Goal: Task Accomplishment & Management: Use online tool/utility

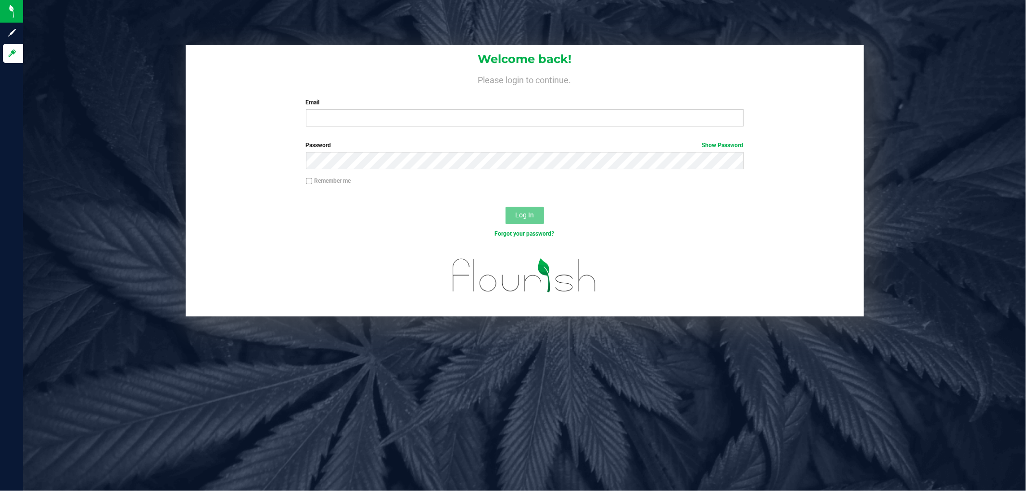
click at [421, 128] on div "Welcome back! Please login to continue. Email Required Please format your email…" at bounding box center [525, 89] width 678 height 89
click at [420, 118] on input "Email" at bounding box center [525, 117] width 438 height 17
type input "nchenowith@liveparallel.com"
click at [506, 207] on button "Log In" at bounding box center [525, 215] width 38 height 17
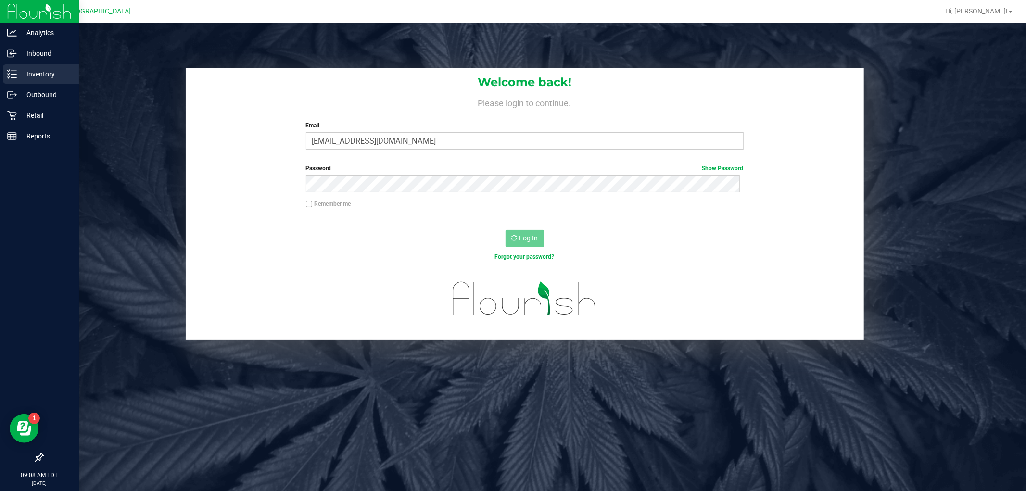
click at [37, 71] on p "Inventory" at bounding box center [46, 74] width 58 height 12
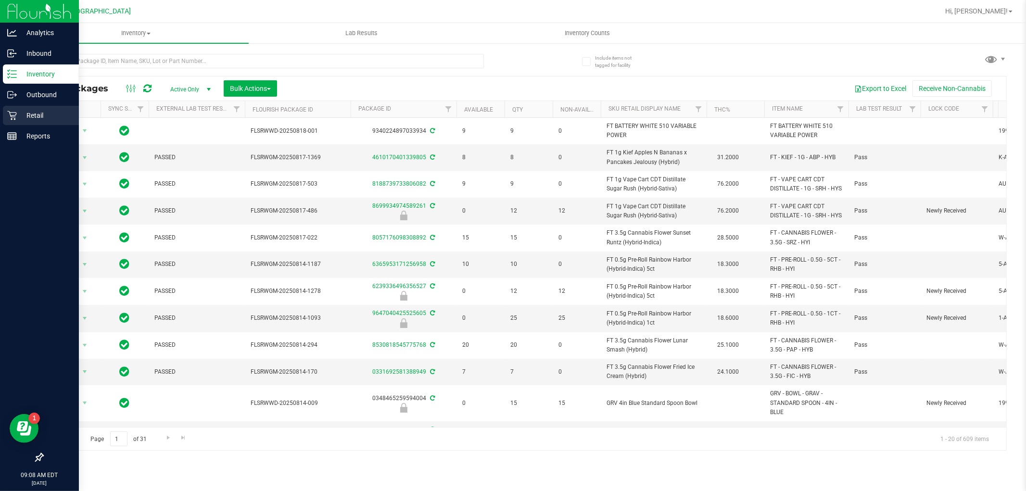
click at [49, 110] on p "Retail" at bounding box center [46, 116] width 58 height 12
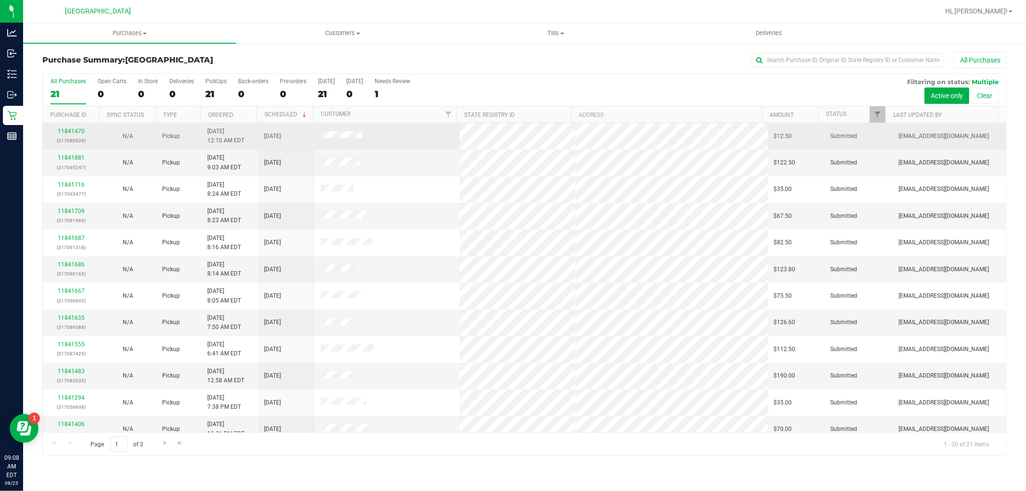
click at [65, 128] on div "11841470 (317080929)" at bounding box center [71, 136] width 45 height 18
click at [65, 132] on link "11841470" at bounding box center [71, 131] width 27 height 7
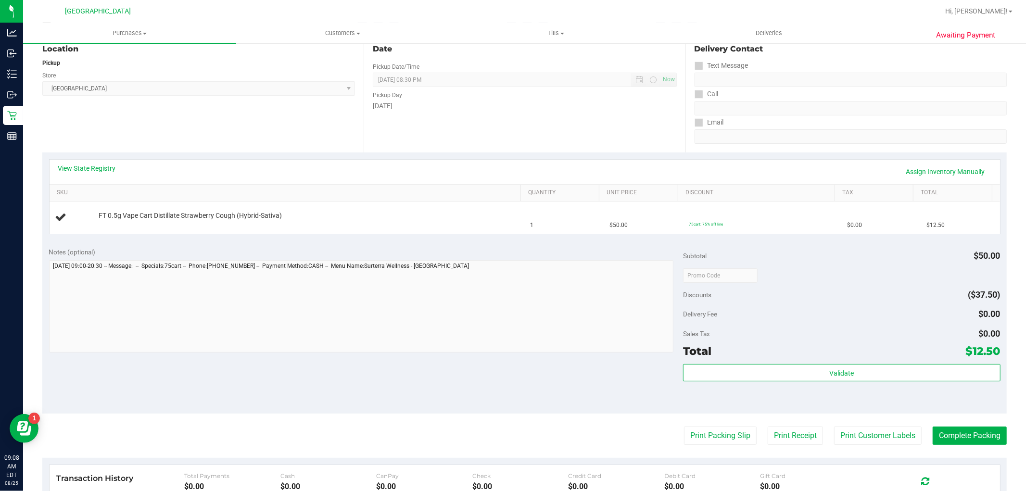
scroll to position [160, 0]
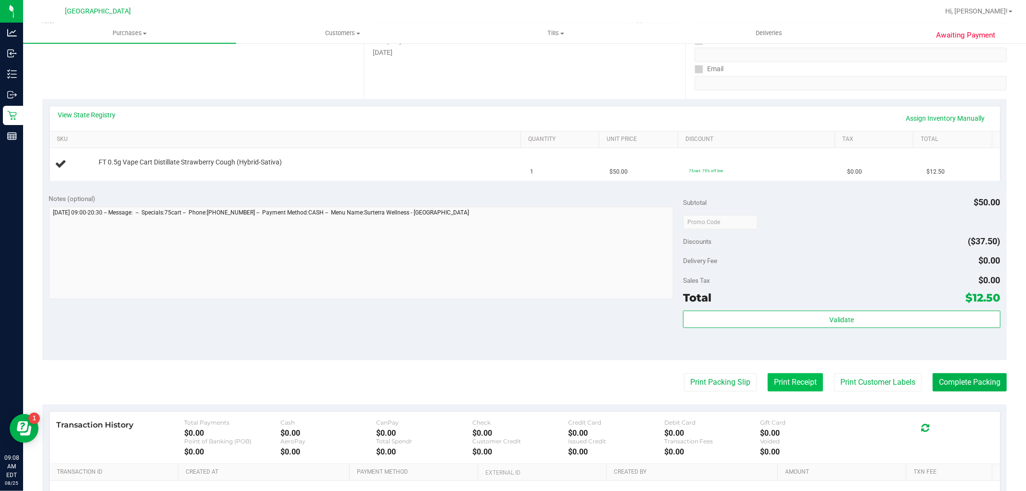
drag, startPoint x: 783, startPoint y: 372, endPoint x: 784, endPoint y: 378, distance: 6.3
click at [783, 374] on purchase-details "Back Edit Purchase Cancel Purchase View Profile # 11841470 BioTrack ID: - Submi…" at bounding box center [524, 238] width 965 height 693
click at [784, 378] on button "Print Receipt" at bounding box center [795, 382] width 55 height 18
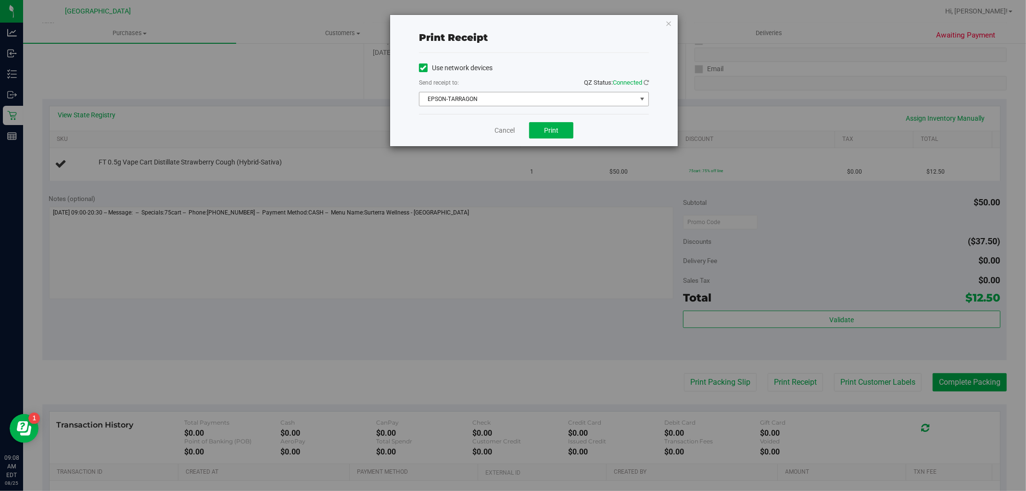
click at [546, 100] on span "EPSON-TARRAGON" at bounding box center [528, 98] width 217 height 13
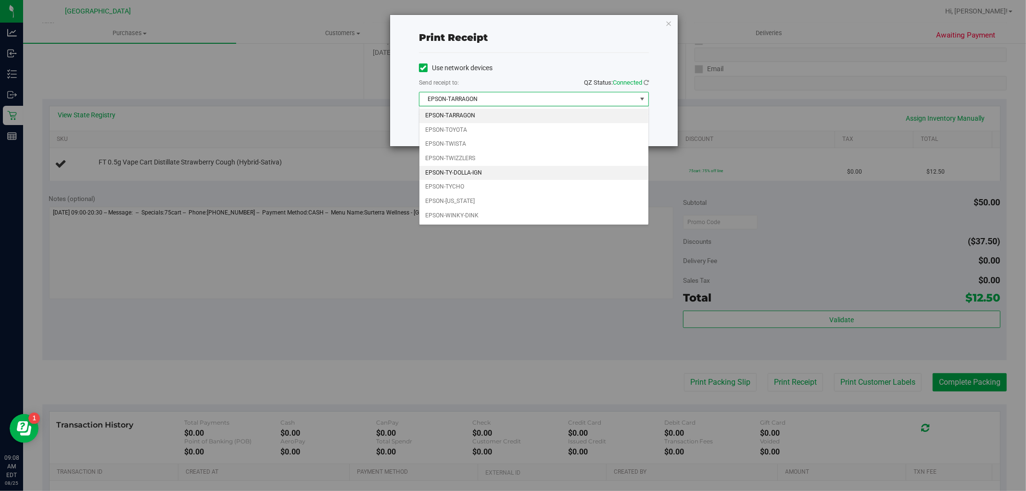
click at [478, 174] on li "EPSON-TY-DOLLA-IGN" at bounding box center [534, 173] width 229 height 14
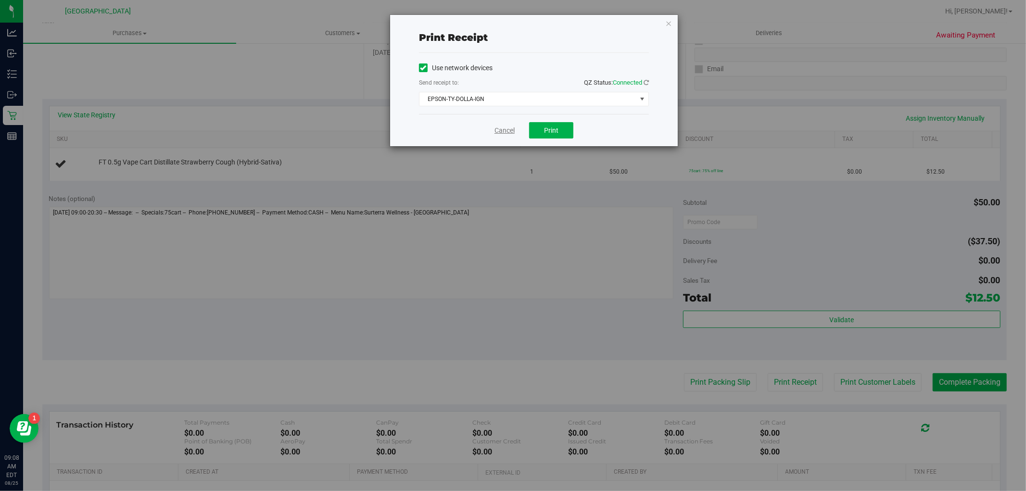
click at [506, 126] on link "Cancel" at bounding box center [505, 131] width 20 height 10
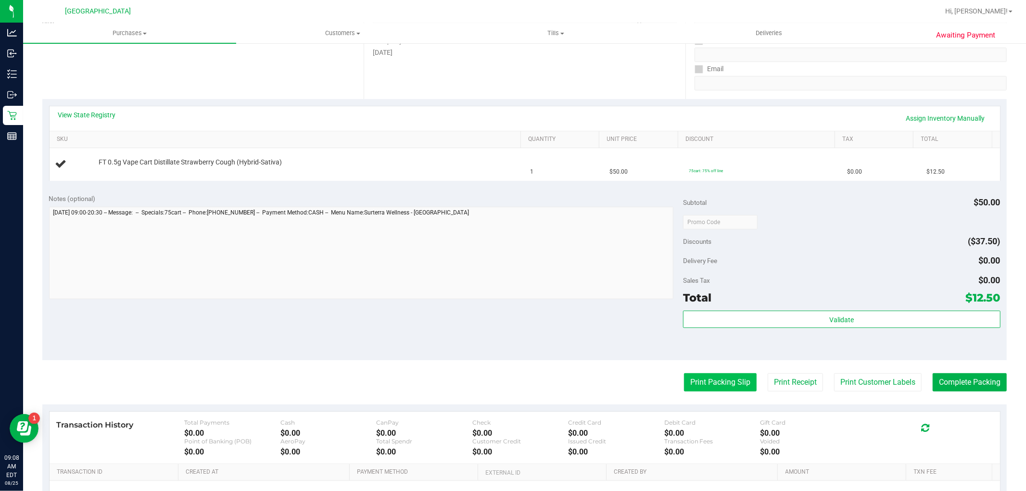
click at [697, 381] on button "Print Packing Slip" at bounding box center [720, 382] width 73 height 18
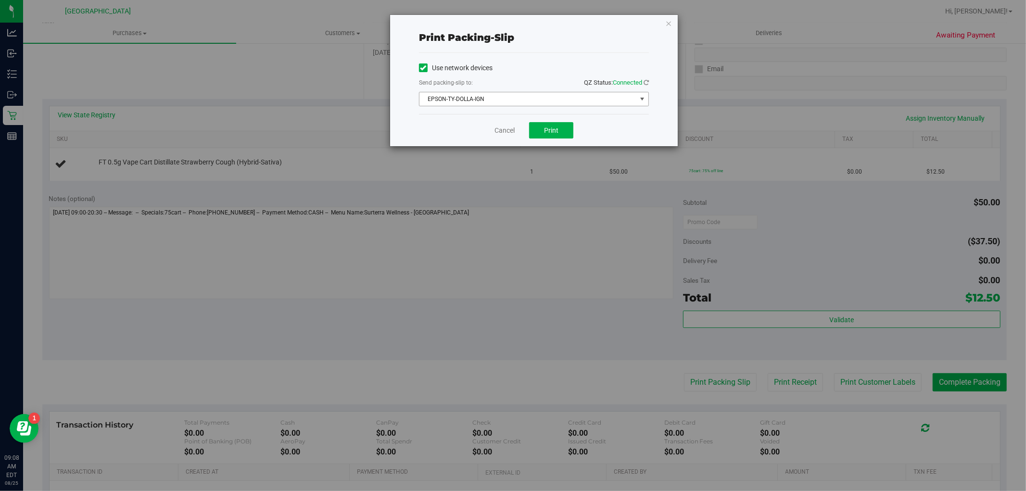
click at [545, 97] on span "EPSON-TY-DOLLA-IGN" at bounding box center [528, 98] width 217 height 13
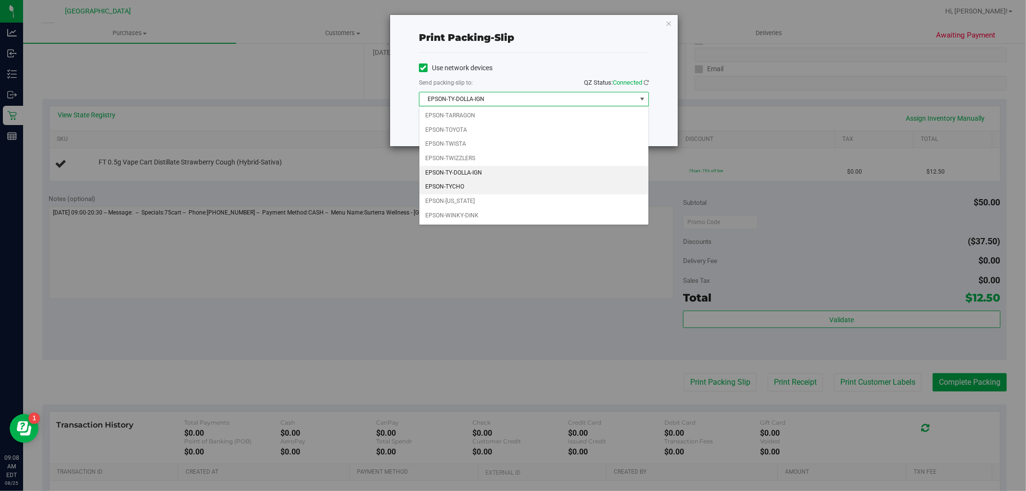
click at [517, 188] on li "EPSON-TYCHO" at bounding box center [534, 187] width 229 height 14
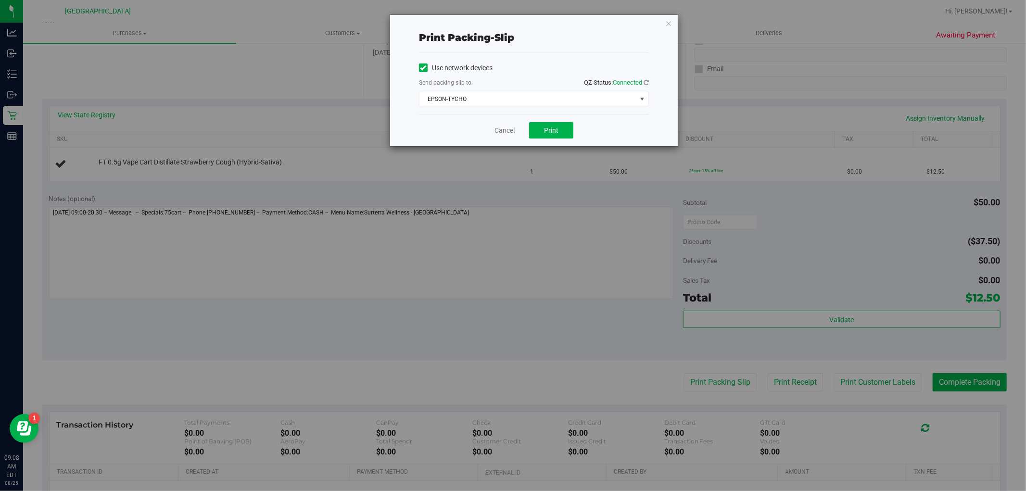
click at [500, 136] on div "Cancel Print" at bounding box center [534, 130] width 230 height 32
click at [501, 132] on link "Cancel" at bounding box center [505, 131] width 20 height 10
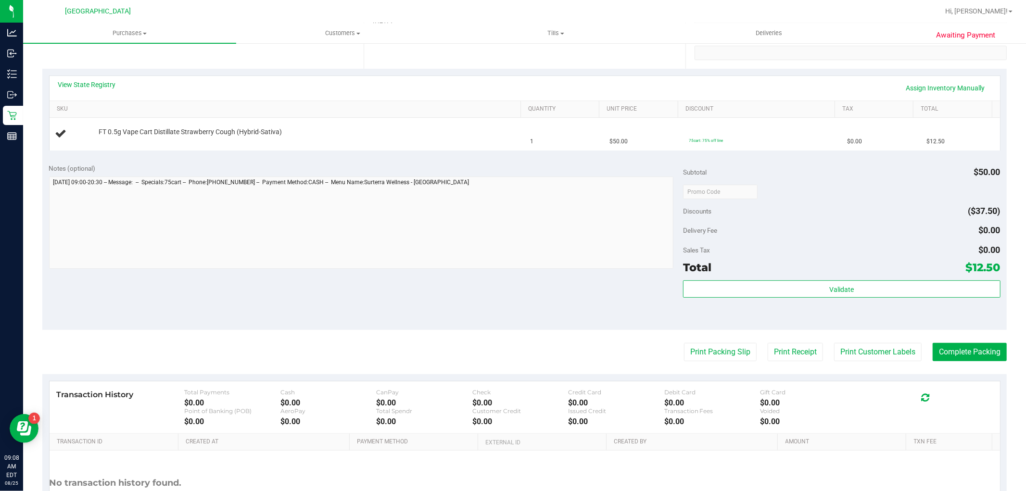
scroll to position [6, 0]
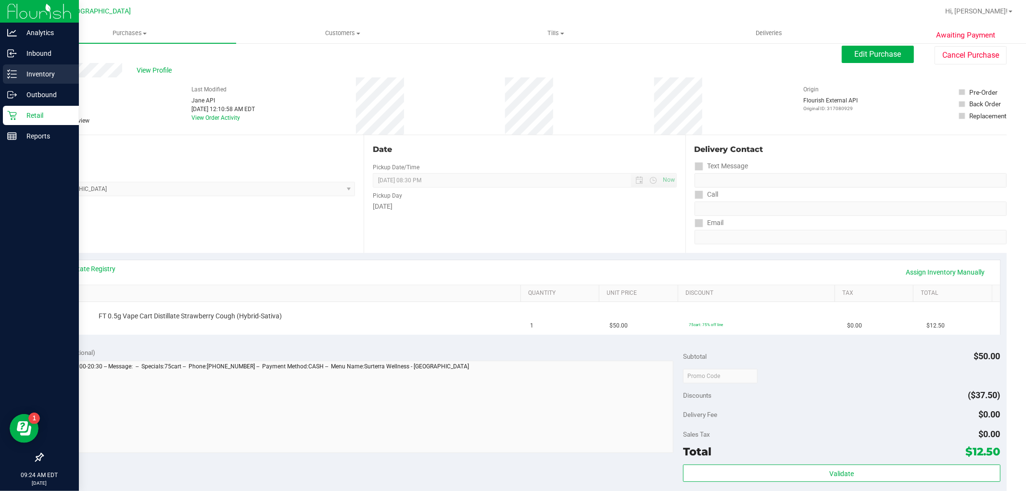
click at [44, 69] on p "Inventory" at bounding box center [46, 74] width 58 height 12
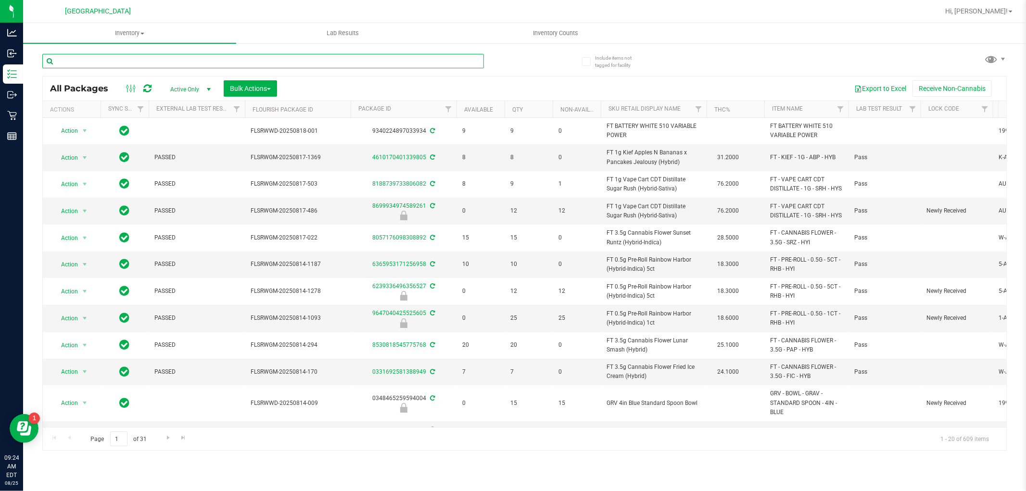
click at [107, 55] on input "text" at bounding box center [263, 61] width 442 height 14
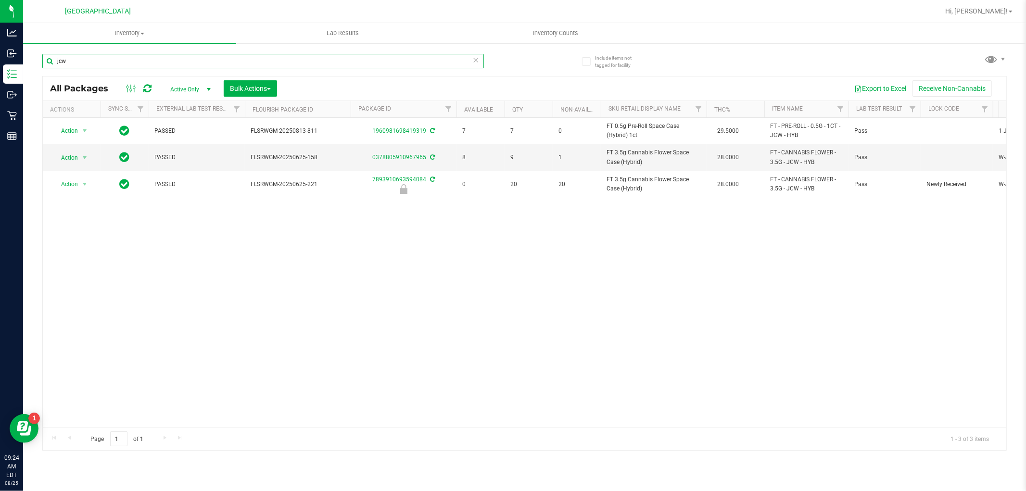
type input "jcw"
click at [78, 64] on input "jcw" at bounding box center [263, 61] width 442 height 14
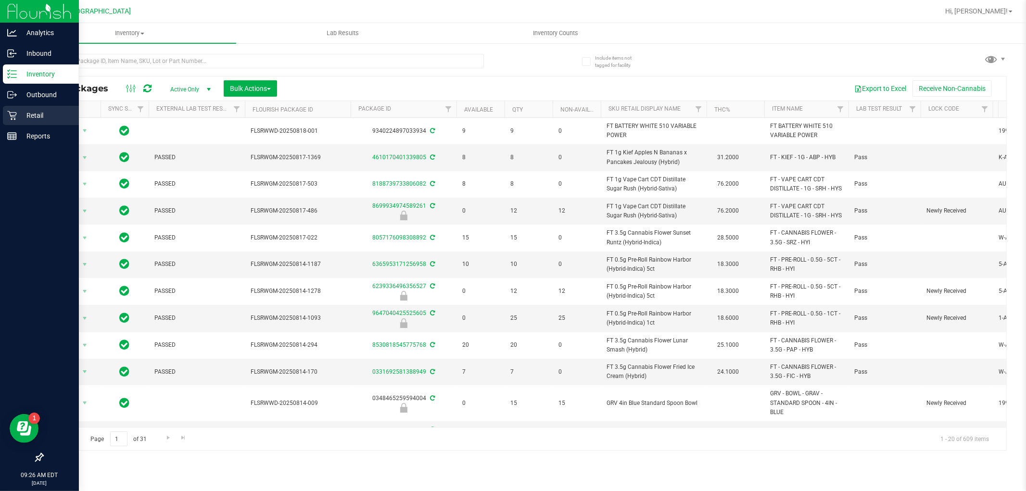
click at [27, 112] on p "Retail" at bounding box center [46, 116] width 58 height 12
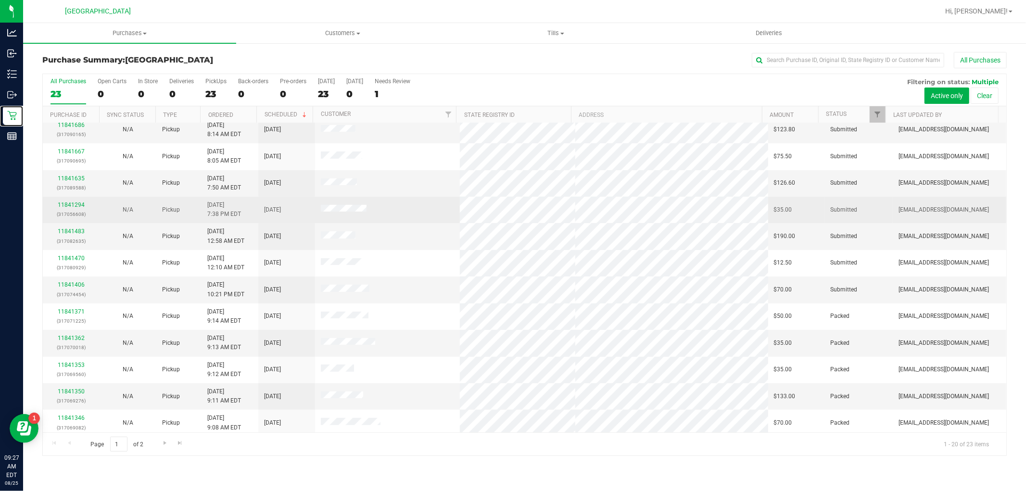
scroll to position [223, 0]
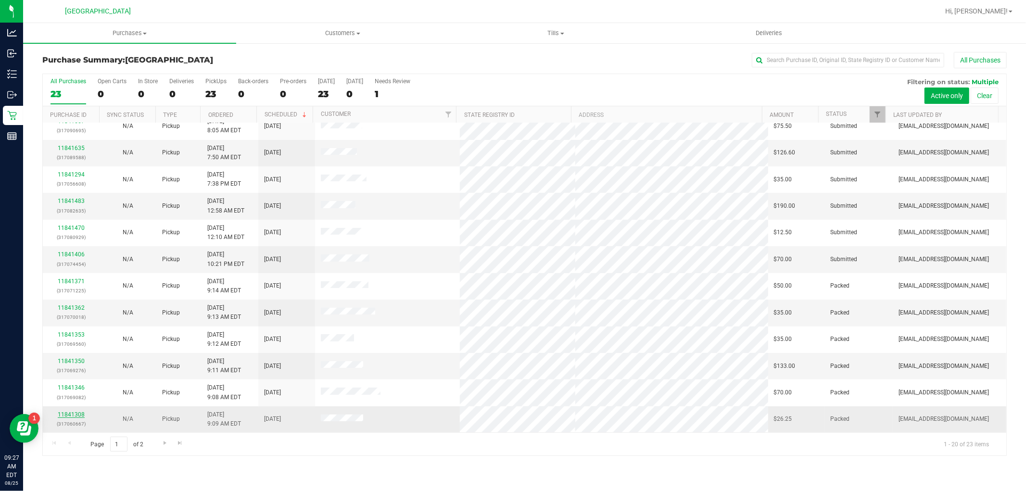
click at [68, 417] on link "11841308" at bounding box center [71, 414] width 27 height 7
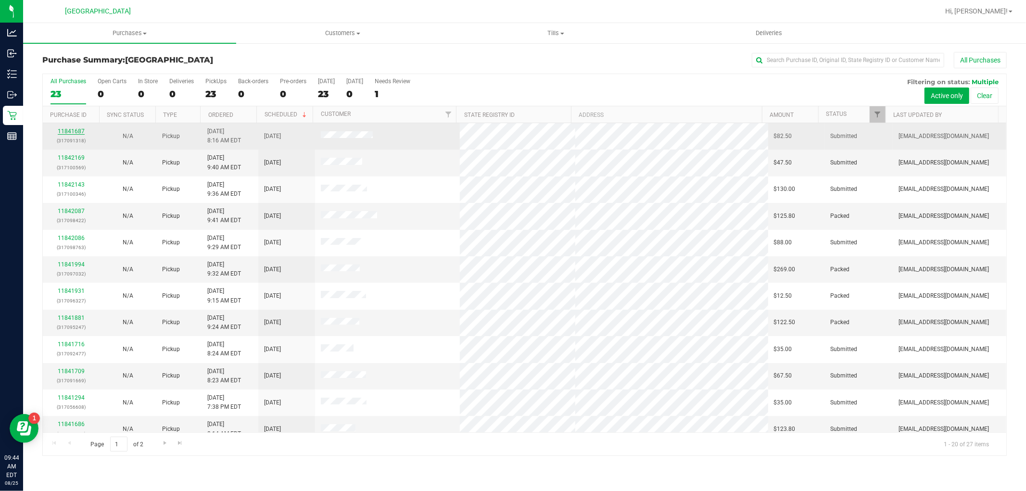
click at [74, 130] on link "11841687" at bounding box center [71, 131] width 27 height 7
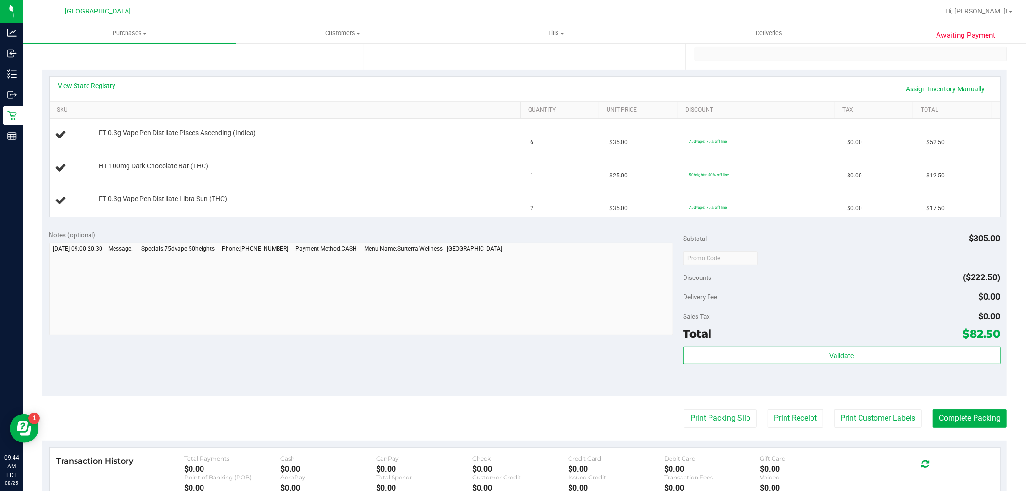
scroll to position [214, 0]
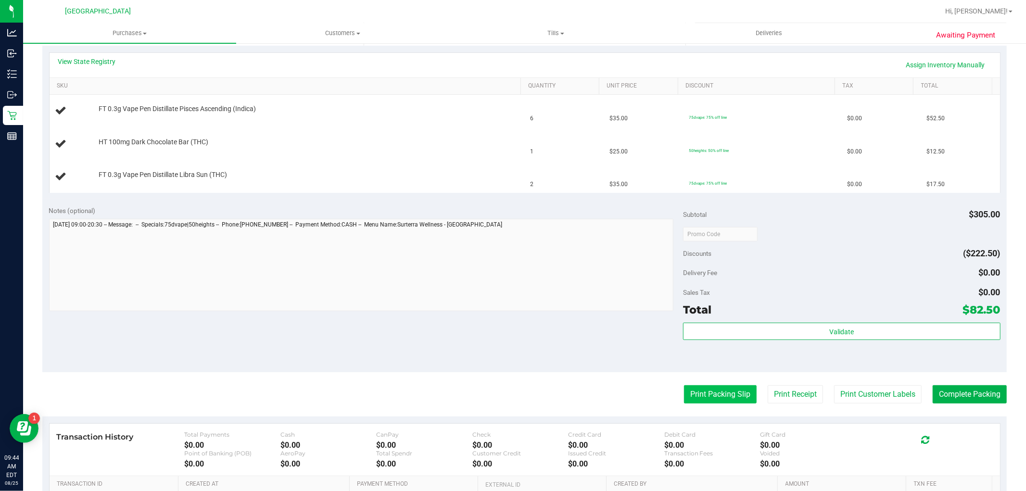
click at [699, 403] on button "Print Packing Slip" at bounding box center [720, 394] width 73 height 18
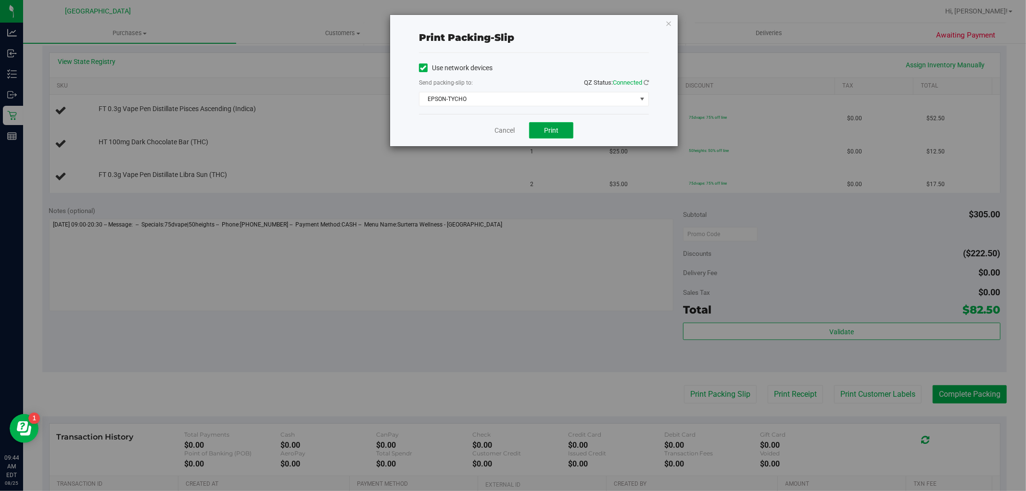
click at [541, 138] on button "Print" at bounding box center [551, 130] width 44 height 16
click at [511, 130] on link "Cancel" at bounding box center [505, 131] width 20 height 10
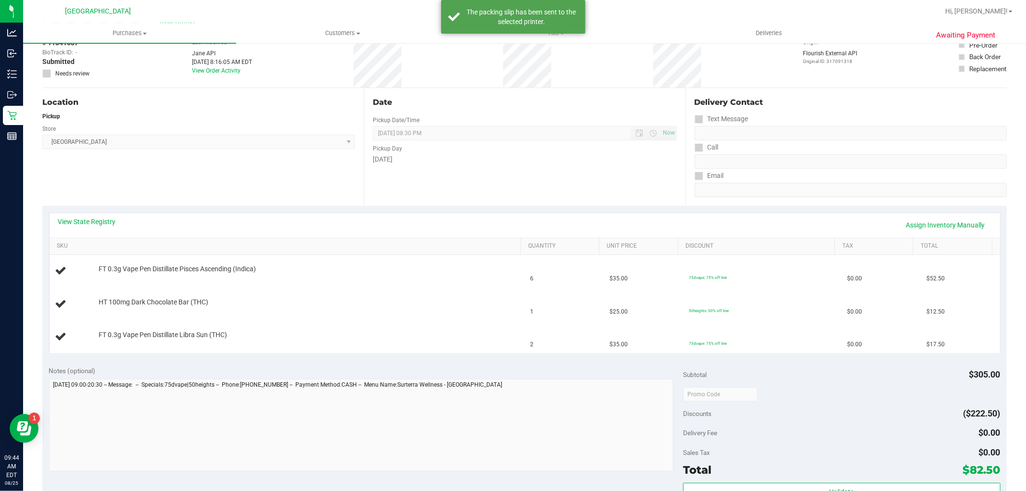
scroll to position [0, 0]
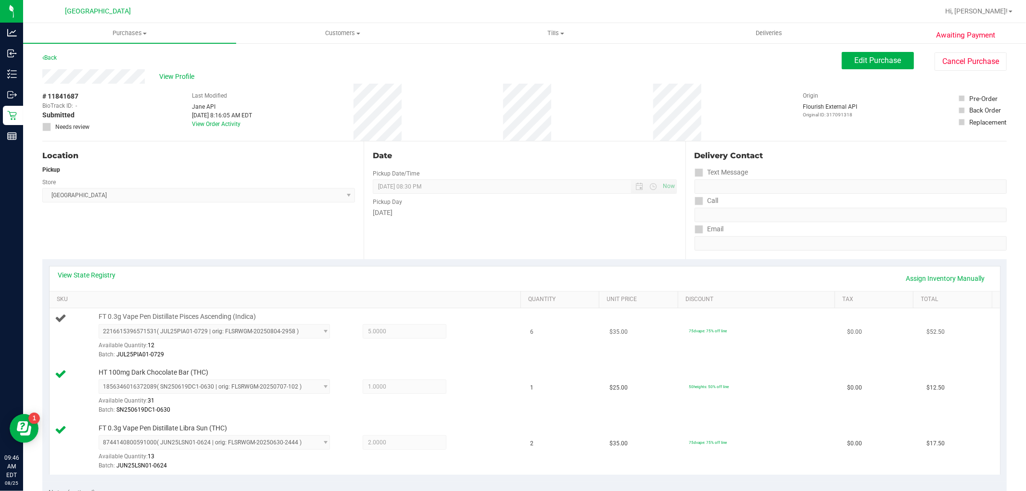
drag, startPoint x: 486, startPoint y: 241, endPoint x: 631, endPoint y: 358, distance: 186.4
click at [624, 354] on purchase-details "Back Edit Purchase Cancel Purchase View Profile # 11841687 BioTrack ID: - Submi…" at bounding box center [524, 465] width 965 height 827
click at [632, 358] on td "$35.00" at bounding box center [643, 336] width 79 height 56
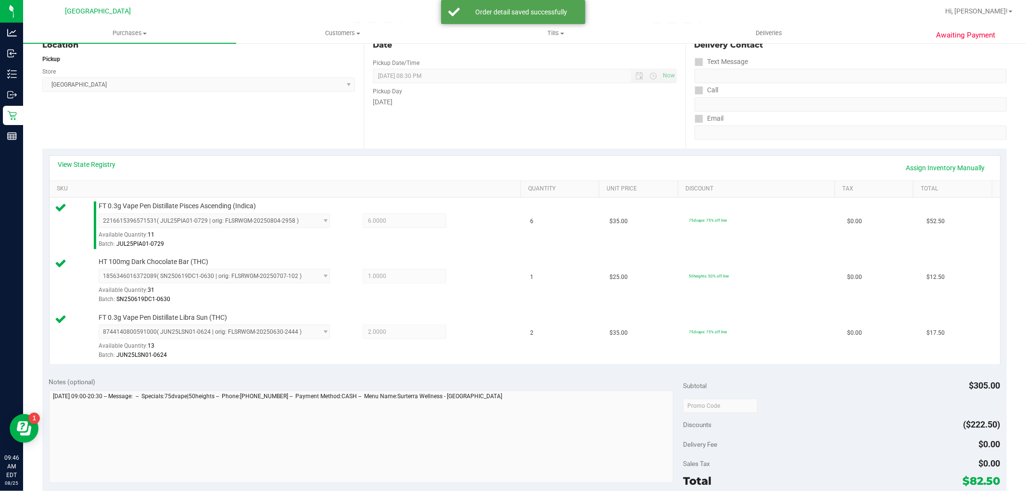
scroll to position [214, 0]
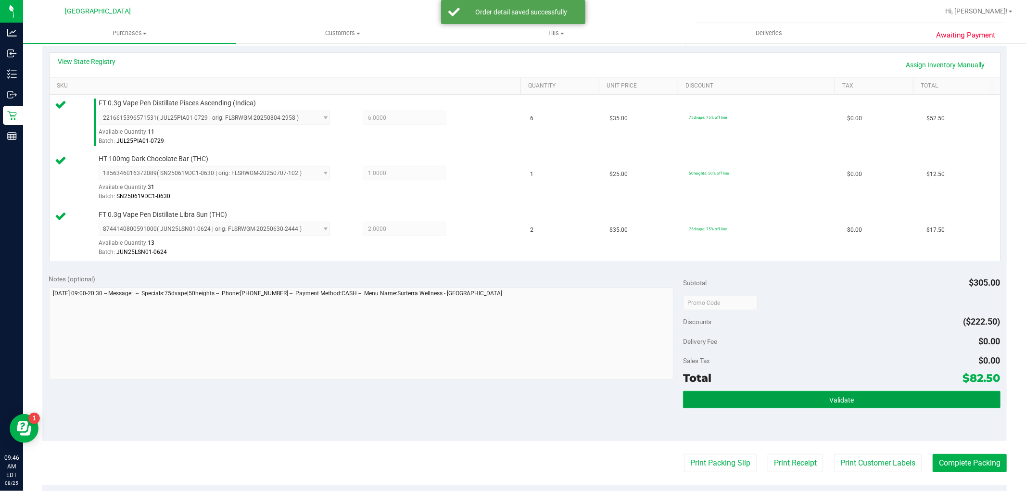
click at [740, 399] on button "Validate" at bounding box center [841, 399] width 317 height 17
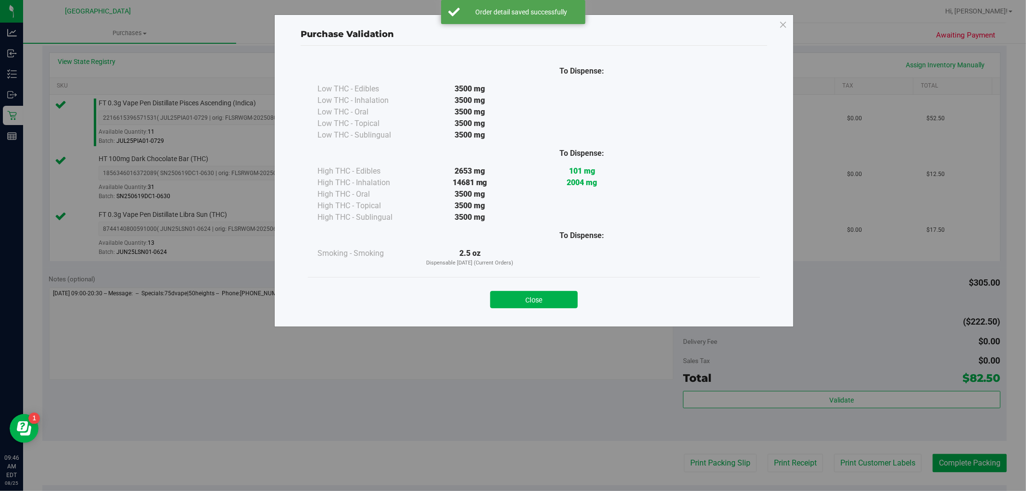
click at [520, 289] on div "Close" at bounding box center [534, 297] width 438 height 24
click at [527, 298] on button "Close" at bounding box center [534, 299] width 88 height 17
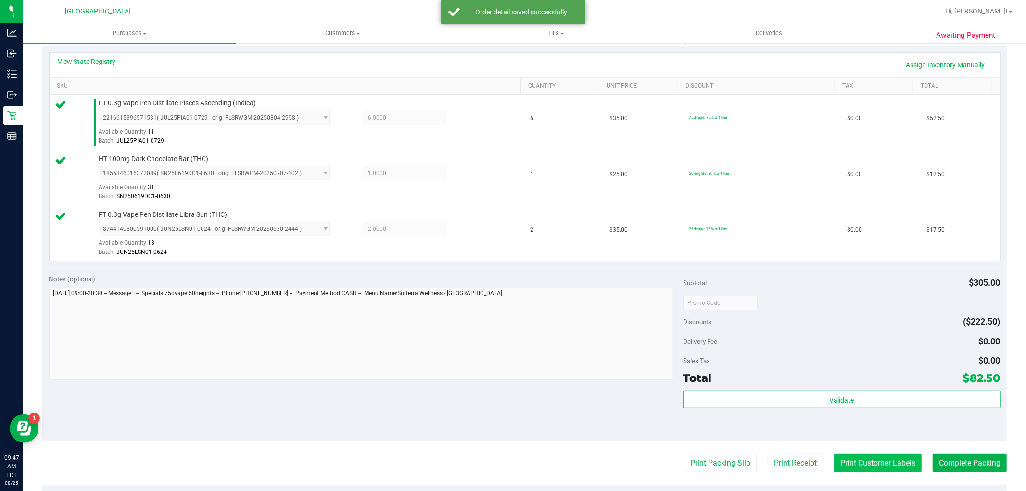
click at [857, 459] on button "Print Customer Labels" at bounding box center [878, 463] width 88 height 18
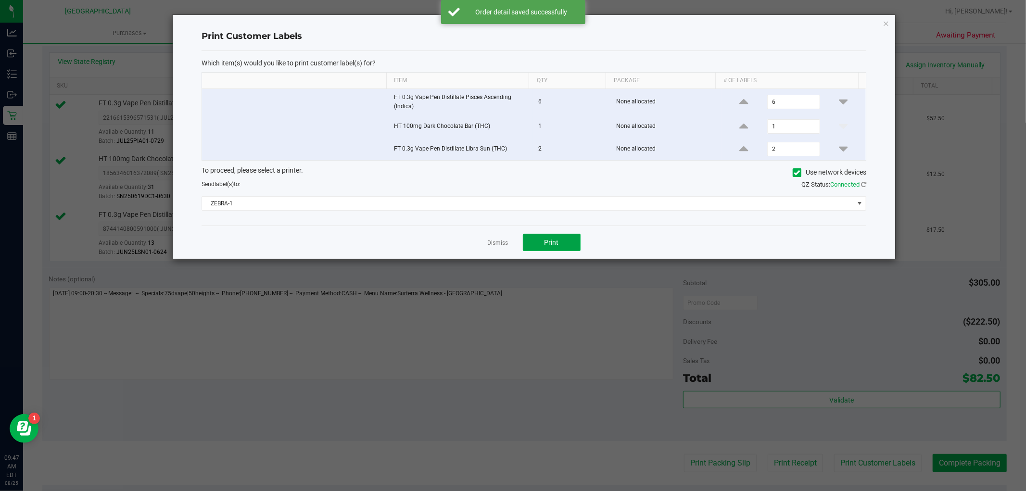
click at [566, 244] on button "Print" at bounding box center [552, 242] width 58 height 17
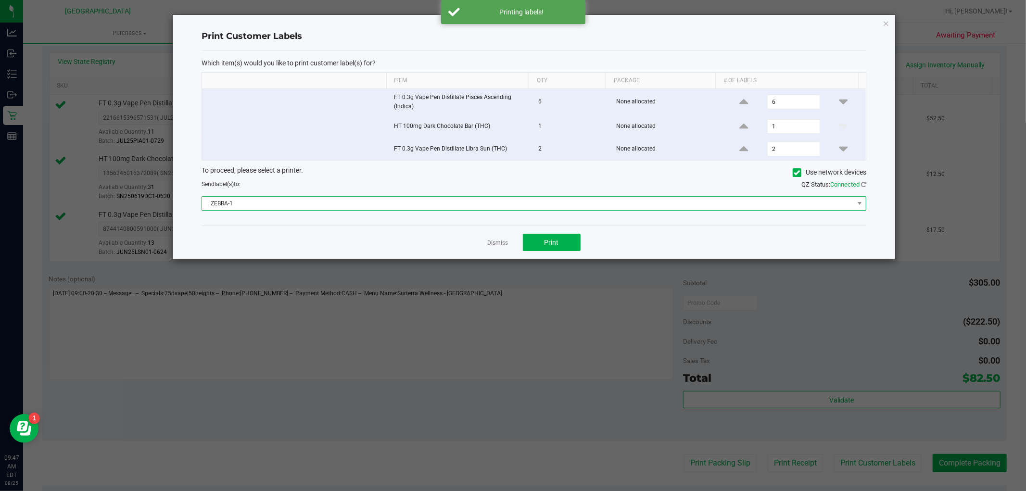
click at [529, 204] on span "ZEBRA-1" at bounding box center [528, 203] width 652 height 13
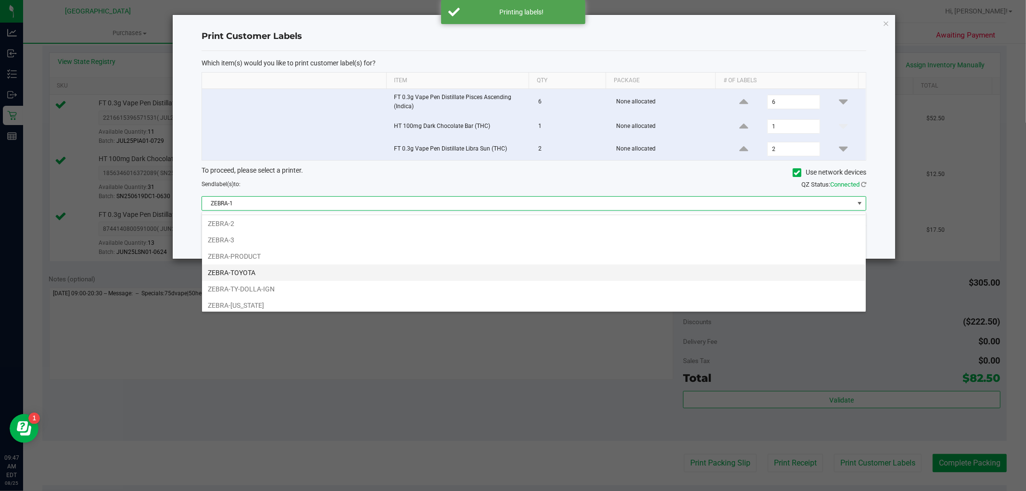
scroll to position [18, 0]
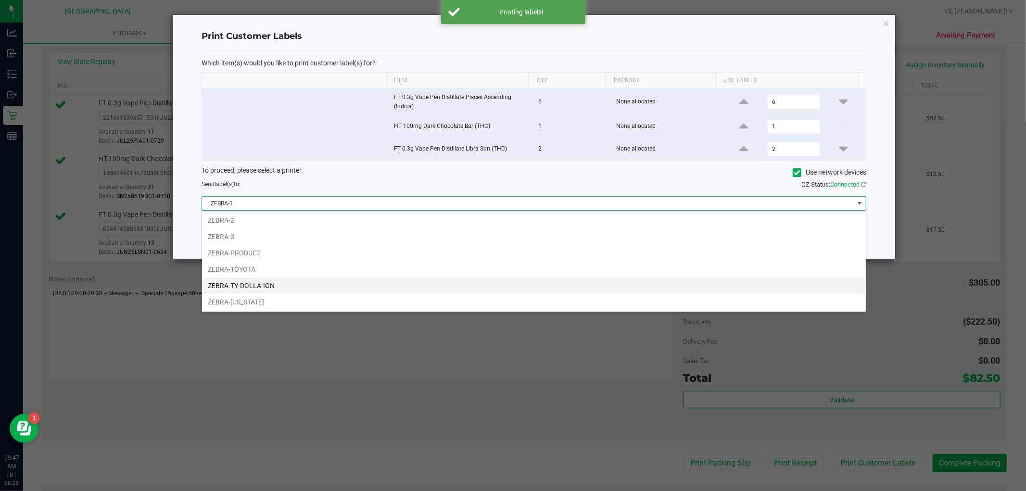
click at [432, 285] on li "ZEBRA-TY-DOLLA-IGN" at bounding box center [534, 286] width 664 height 16
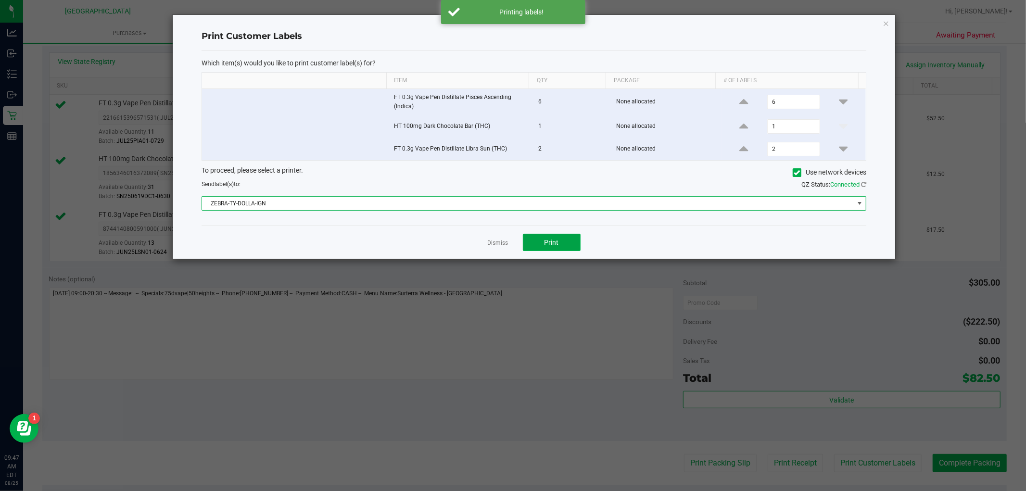
click at [551, 243] on span "Print" at bounding box center [552, 243] width 14 height 8
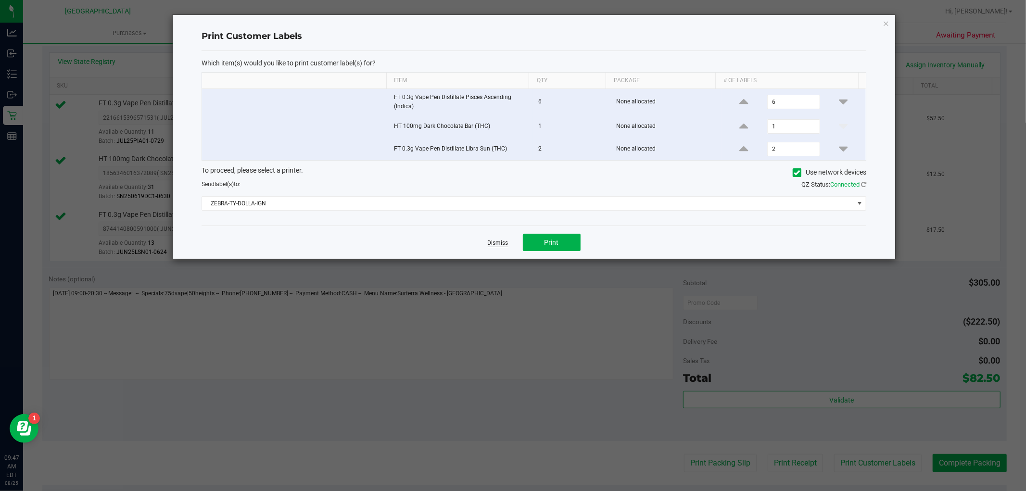
click at [500, 243] on link "Dismiss" at bounding box center [498, 243] width 21 height 8
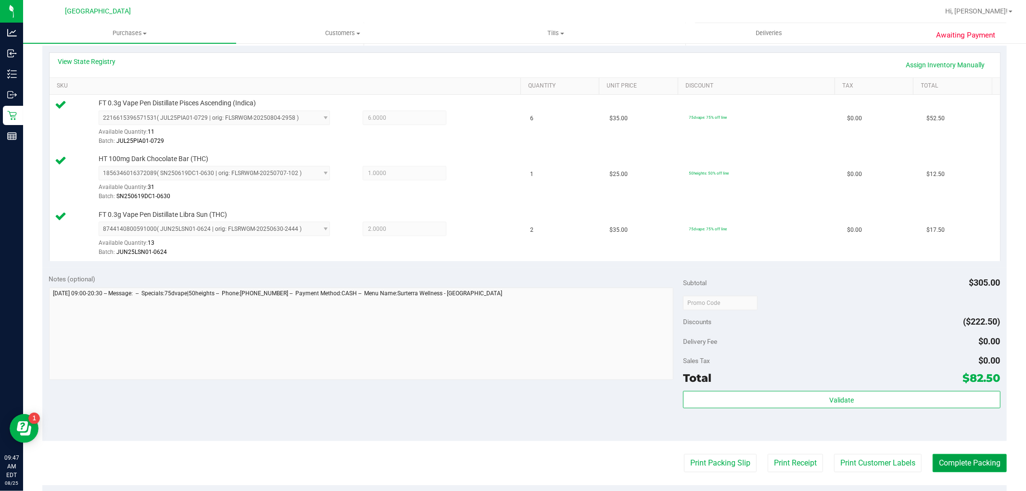
click at [936, 457] on button "Complete Packing" at bounding box center [970, 463] width 74 height 18
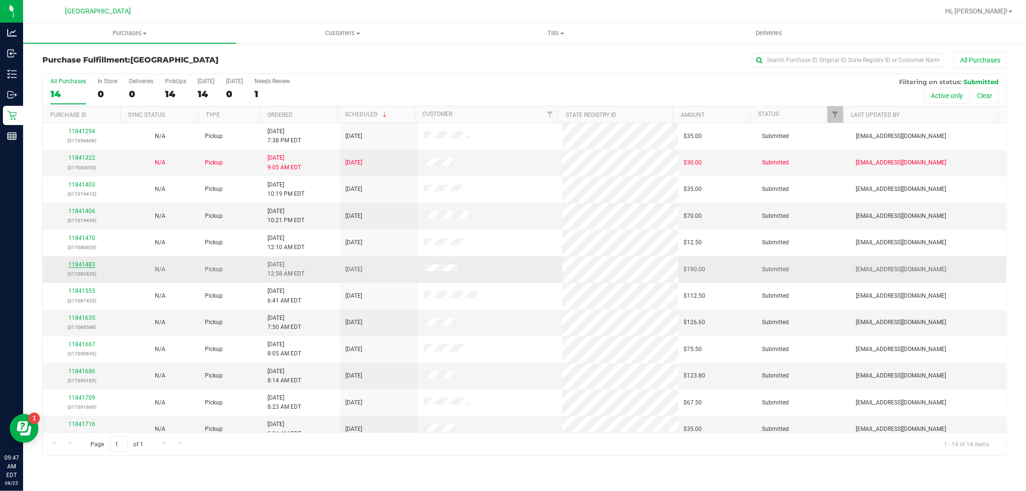
click at [87, 267] on link "11841483" at bounding box center [81, 264] width 27 height 7
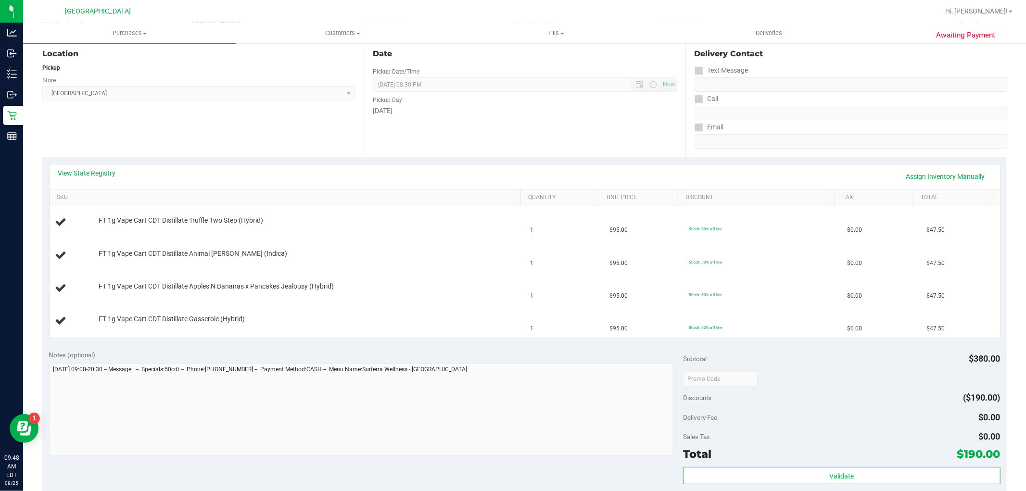
scroll to position [160, 0]
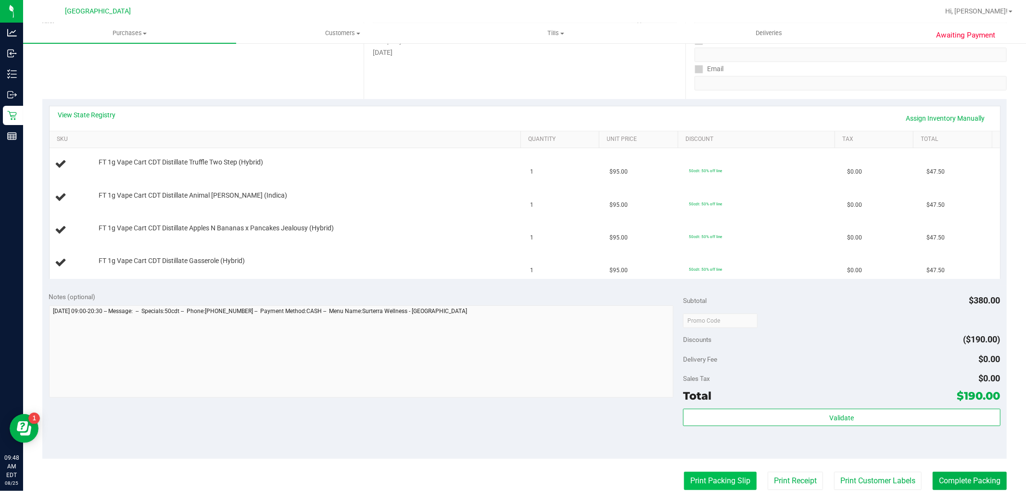
click at [701, 475] on button "Print Packing Slip" at bounding box center [720, 481] width 73 height 18
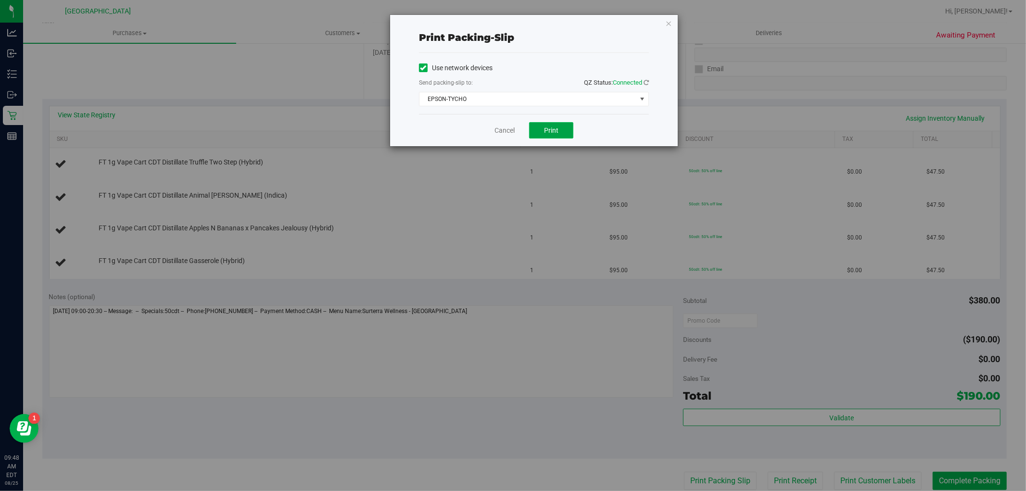
click at [548, 132] on span "Print" at bounding box center [551, 131] width 14 height 8
click at [508, 128] on link "Cancel" at bounding box center [505, 131] width 20 height 10
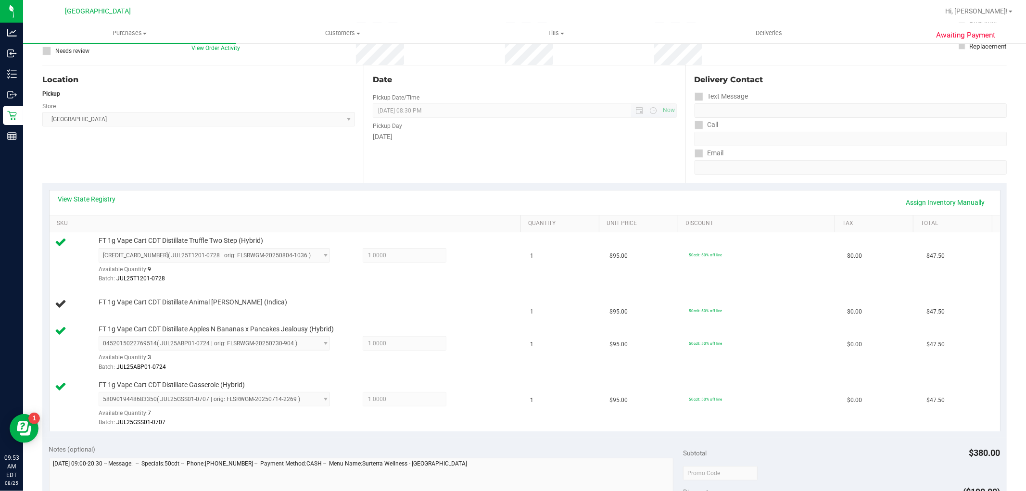
scroll to position [0, 0]
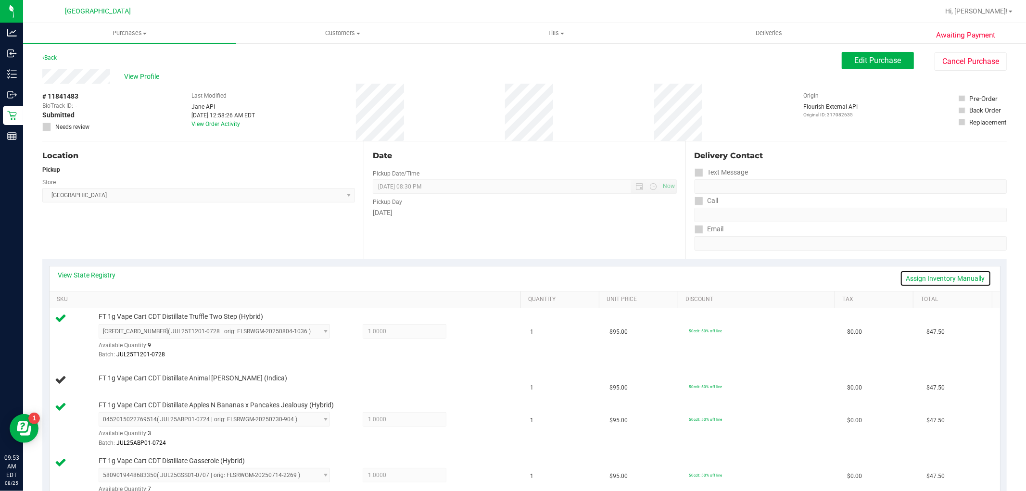
click at [932, 272] on link "Assign Inventory Manually" at bounding box center [945, 278] width 91 height 16
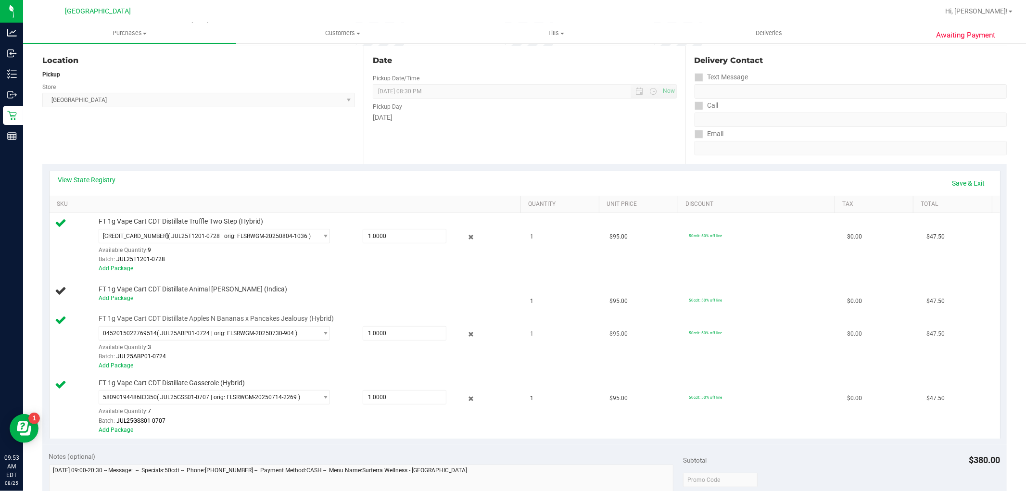
scroll to position [107, 0]
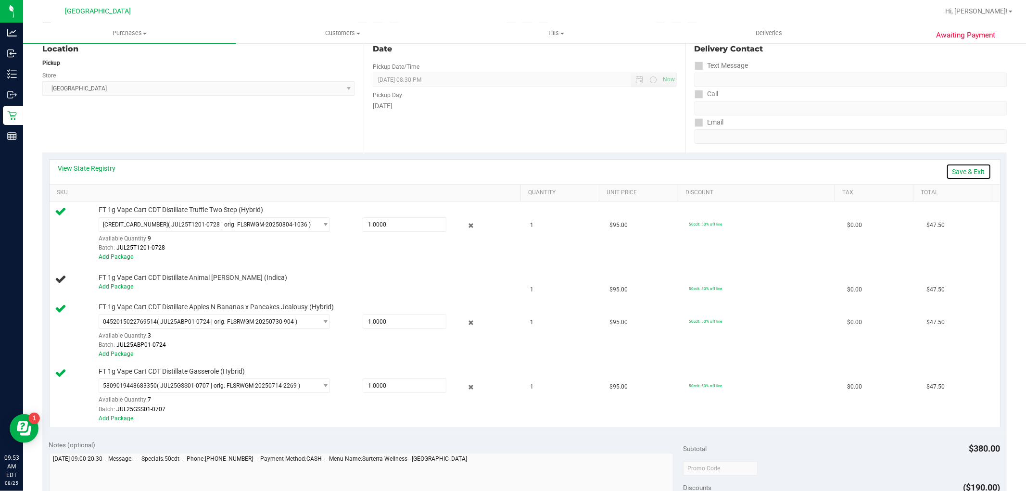
click at [946, 168] on link "Save & Exit" at bounding box center [968, 172] width 45 height 16
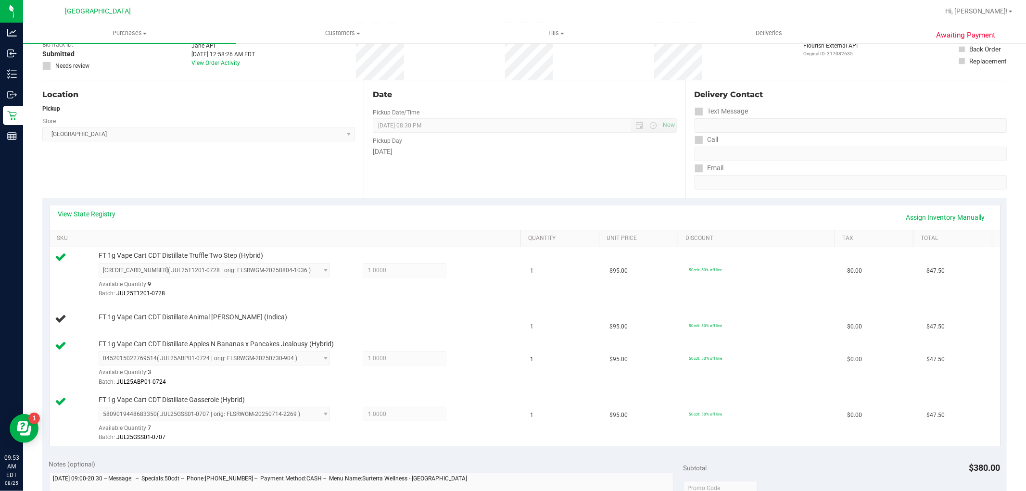
scroll to position [0, 0]
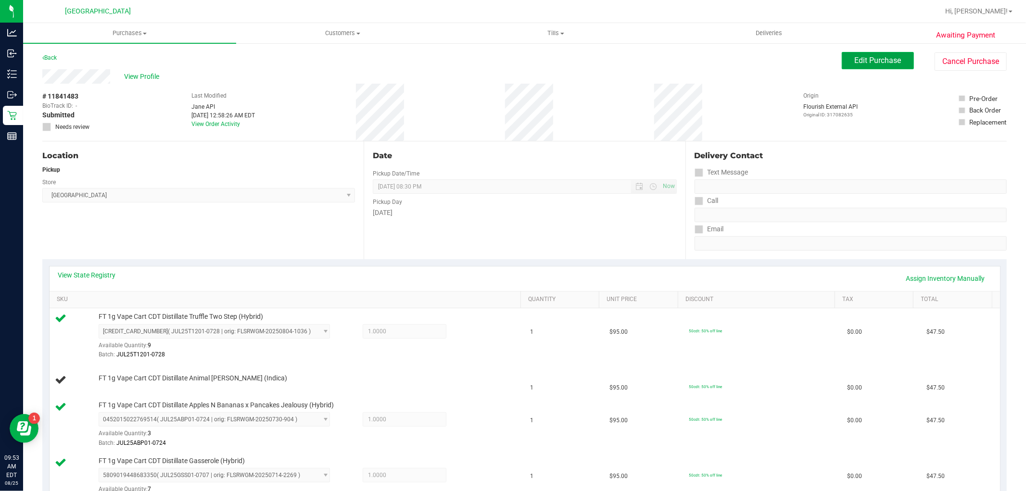
click at [857, 62] on span "Edit Purchase" at bounding box center [878, 60] width 47 height 9
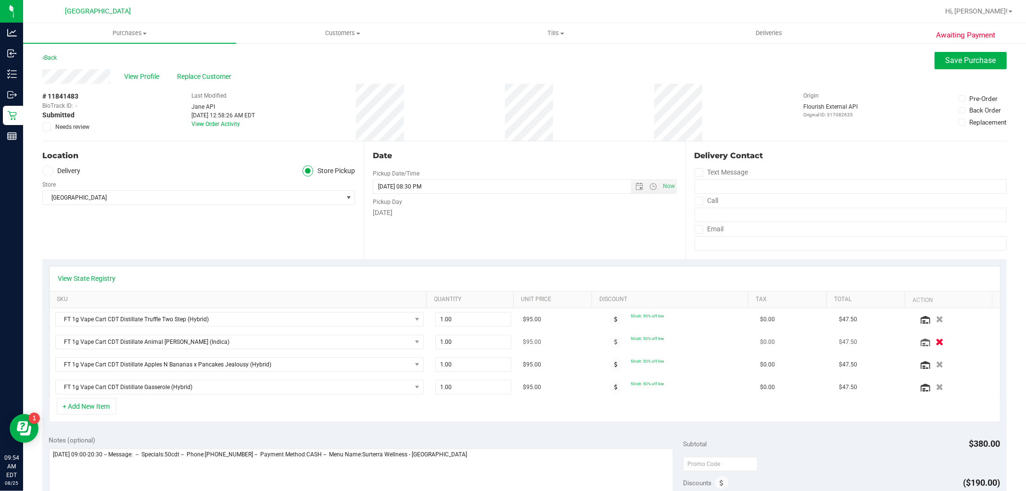
click at [936, 343] on icon "button" at bounding box center [940, 342] width 8 height 7
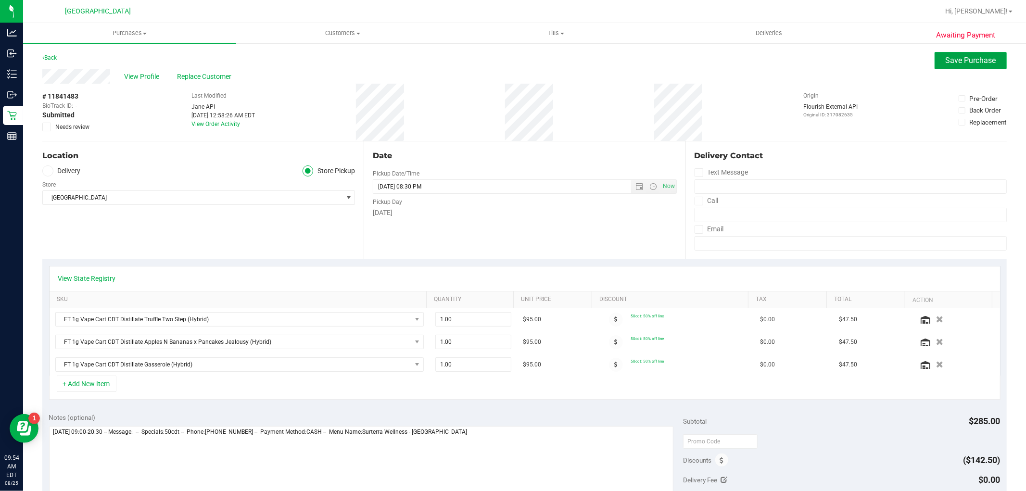
click at [958, 63] on span "Save Purchase" at bounding box center [971, 60] width 51 height 9
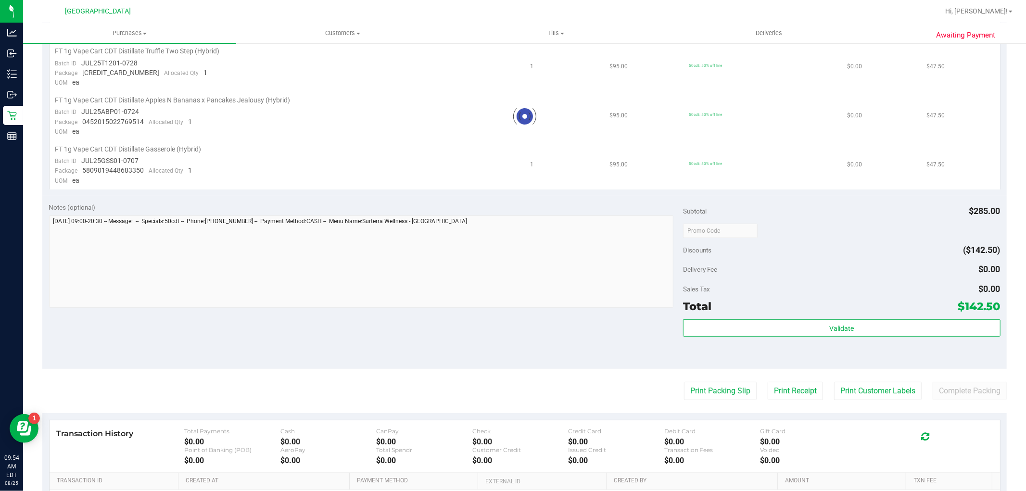
scroll to position [267, 0]
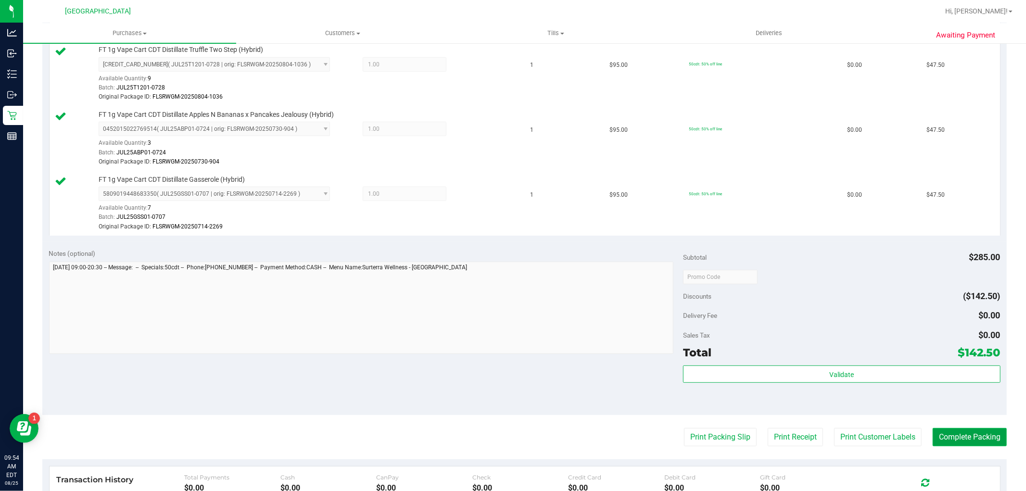
click at [933, 434] on button "Complete Packing" at bounding box center [970, 437] width 74 height 18
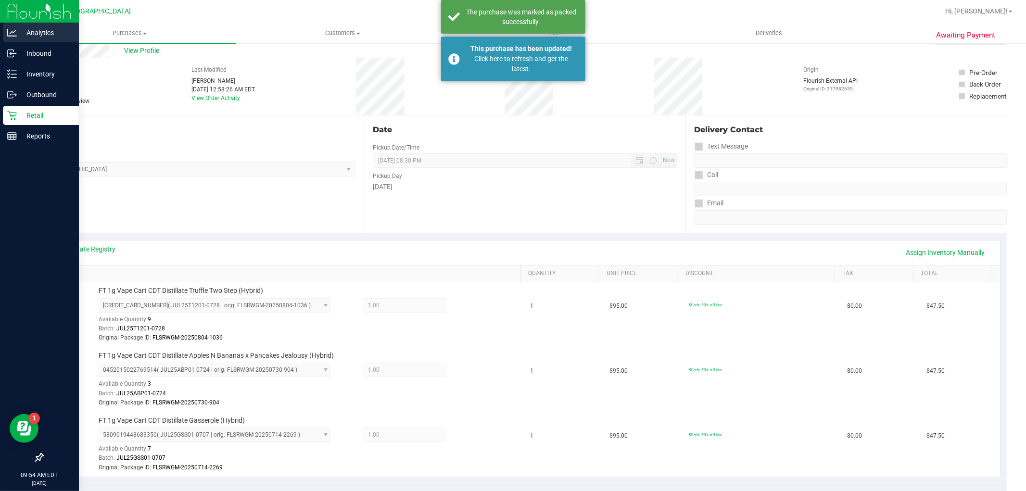
scroll to position [0, 0]
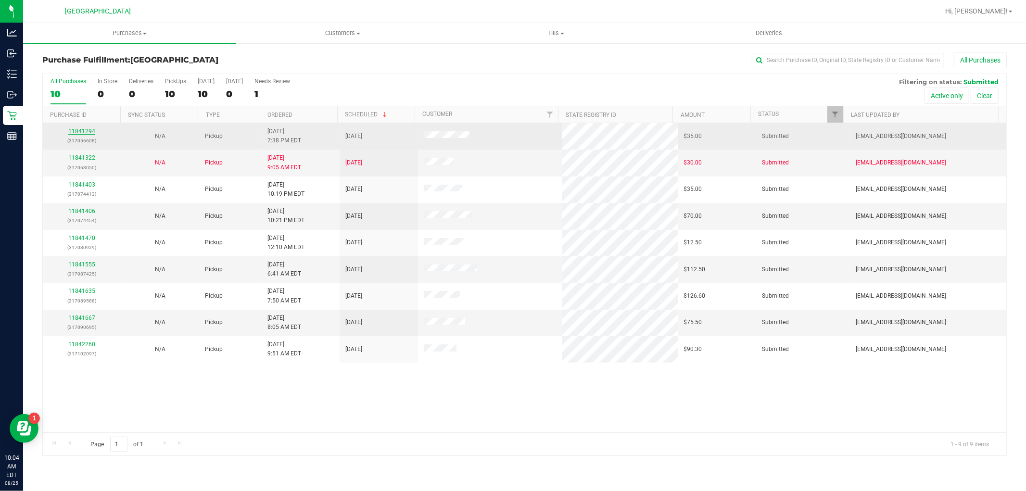
click at [91, 133] on link "11841294" at bounding box center [81, 131] width 27 height 7
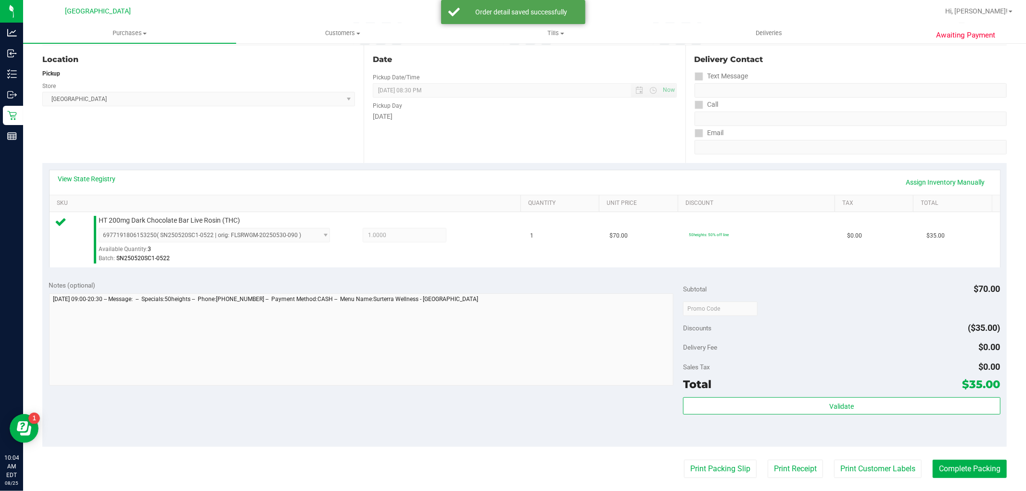
scroll to position [214, 0]
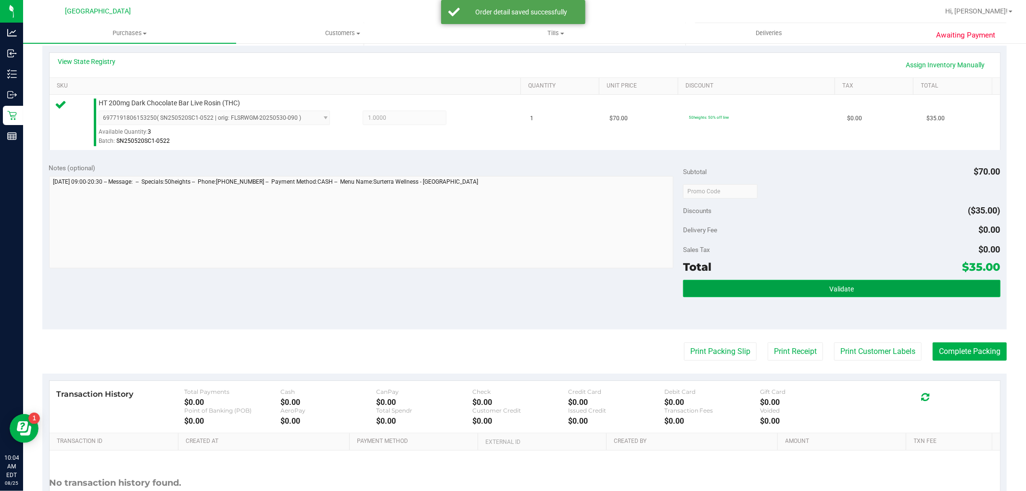
click at [733, 290] on button "Validate" at bounding box center [841, 288] width 317 height 17
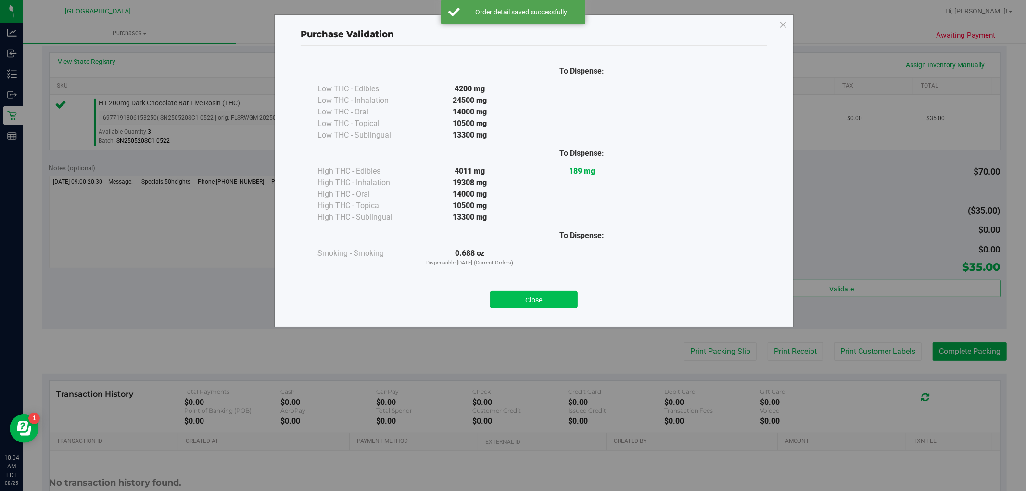
click at [558, 294] on button "Close" at bounding box center [534, 299] width 88 height 17
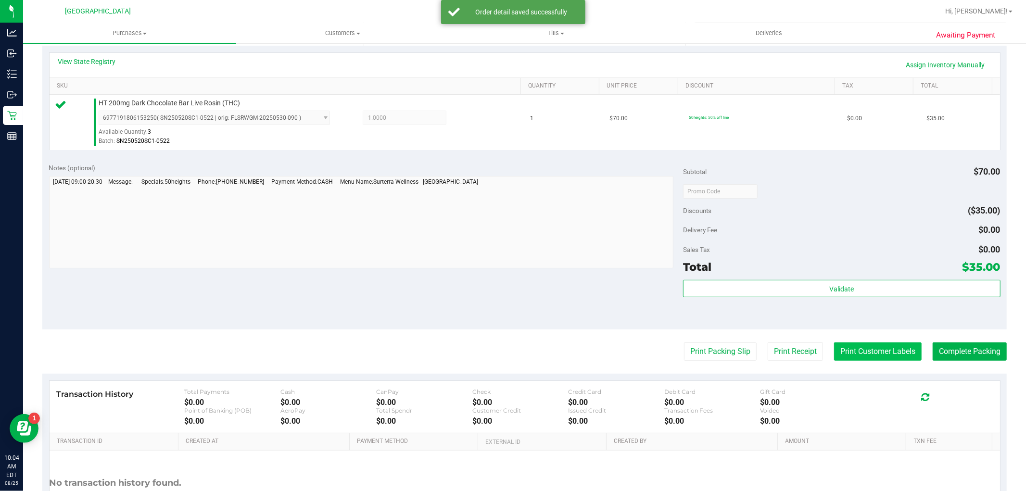
click at [841, 347] on button "Print Customer Labels" at bounding box center [878, 352] width 88 height 18
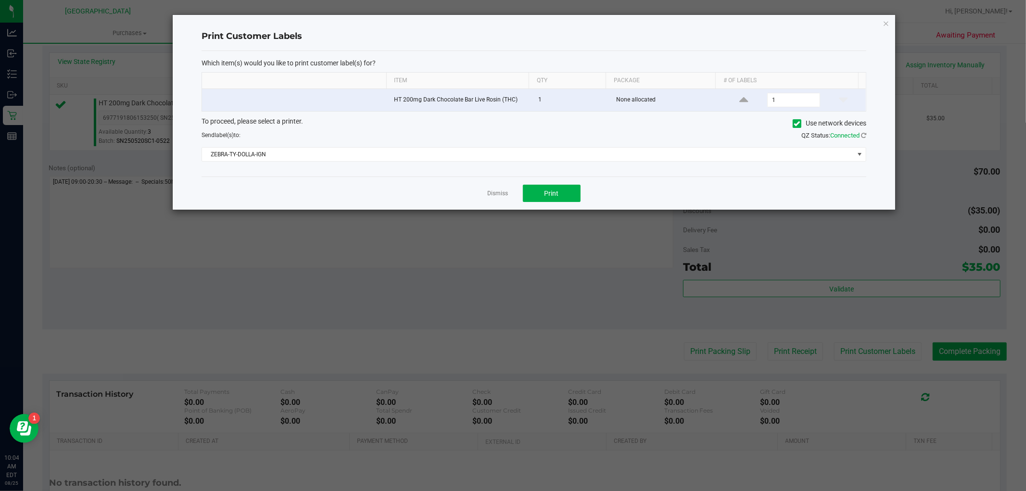
click at [562, 182] on div "Dismiss Print" at bounding box center [534, 193] width 665 height 33
click at [562, 187] on button "Print" at bounding box center [552, 193] width 58 height 17
click at [499, 193] on link "Dismiss" at bounding box center [498, 194] width 21 height 8
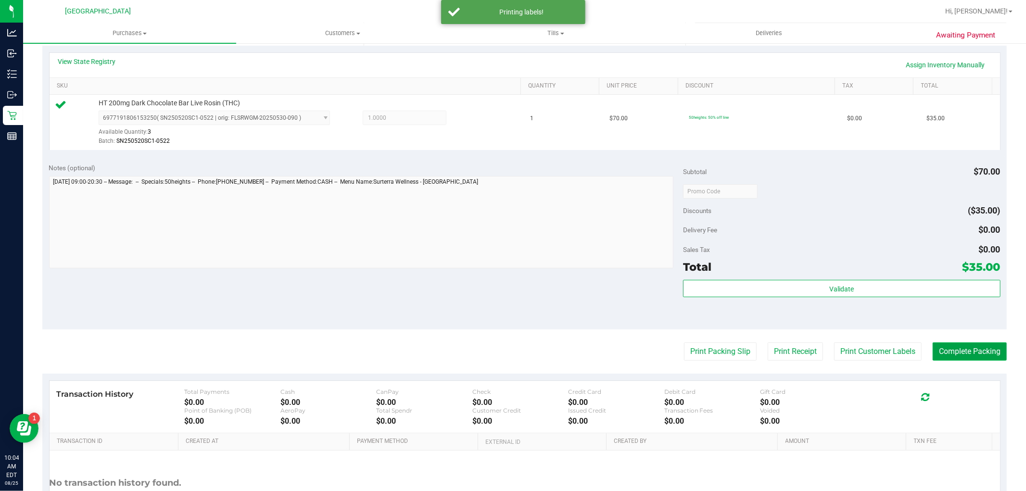
click at [949, 357] on button "Complete Packing" at bounding box center [970, 352] width 74 height 18
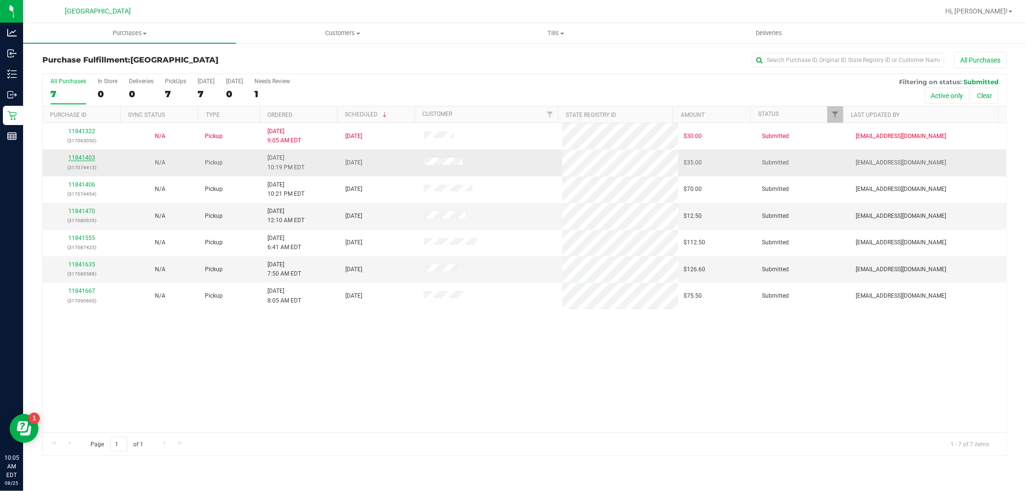
click at [86, 155] on link "11841403" at bounding box center [81, 157] width 27 height 7
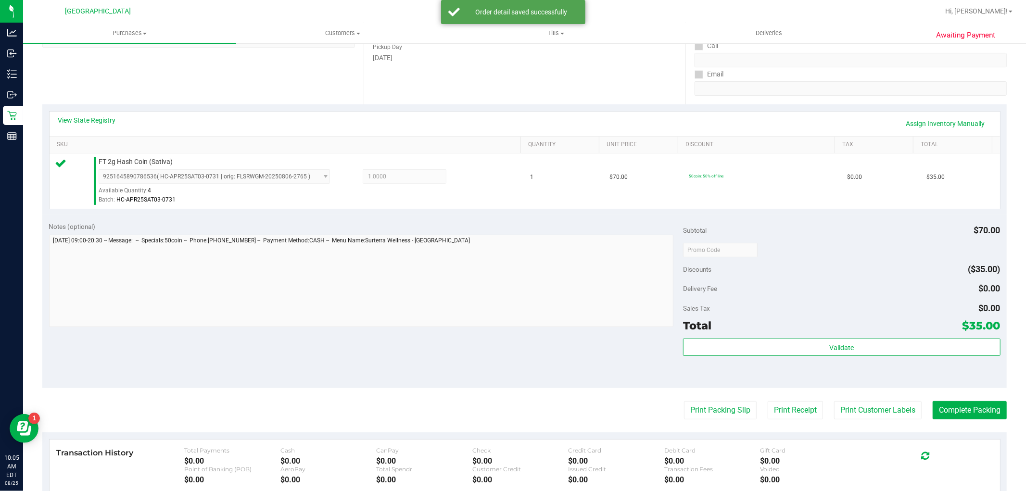
scroll to position [160, 0]
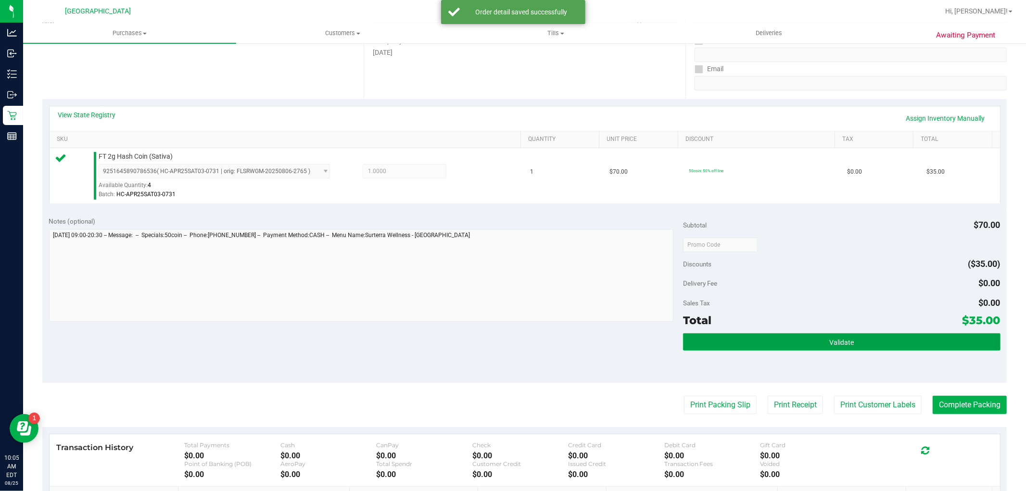
click at [755, 343] on button "Validate" at bounding box center [841, 341] width 317 height 17
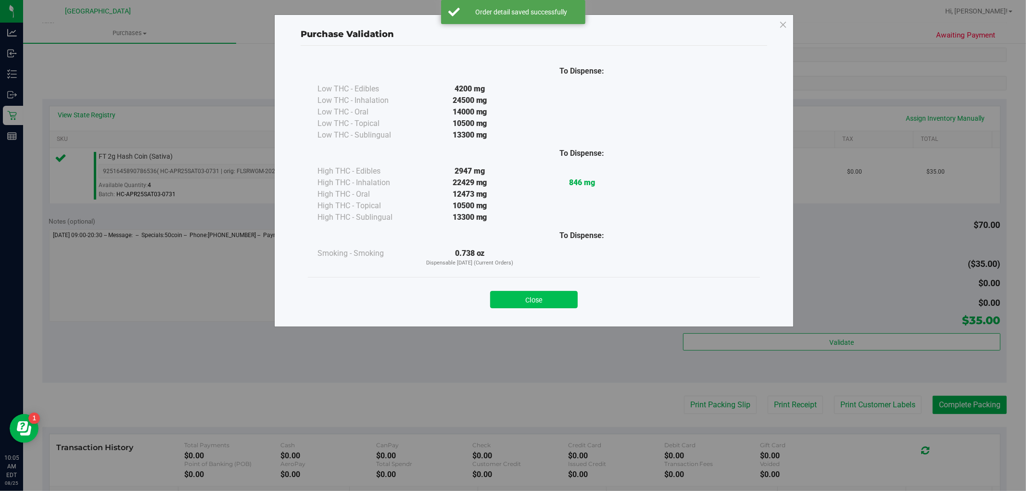
click at [523, 294] on button "Close" at bounding box center [534, 299] width 88 height 17
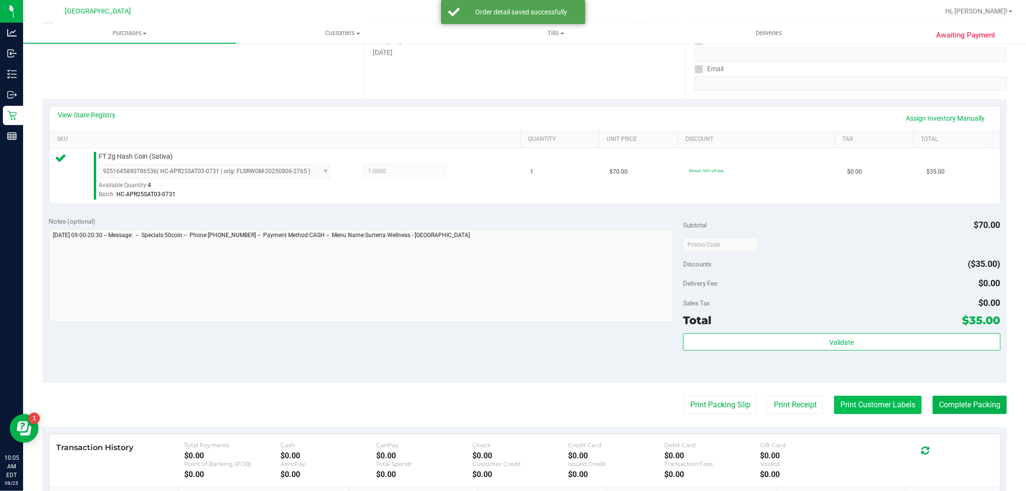
click at [875, 399] on button "Print Customer Labels" at bounding box center [878, 405] width 88 height 18
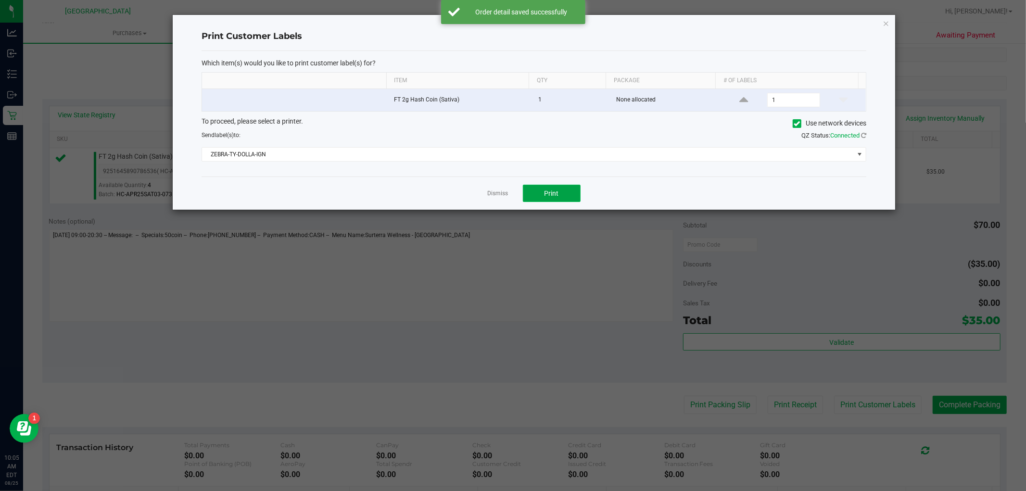
click at [560, 197] on button "Print" at bounding box center [552, 193] width 58 height 17
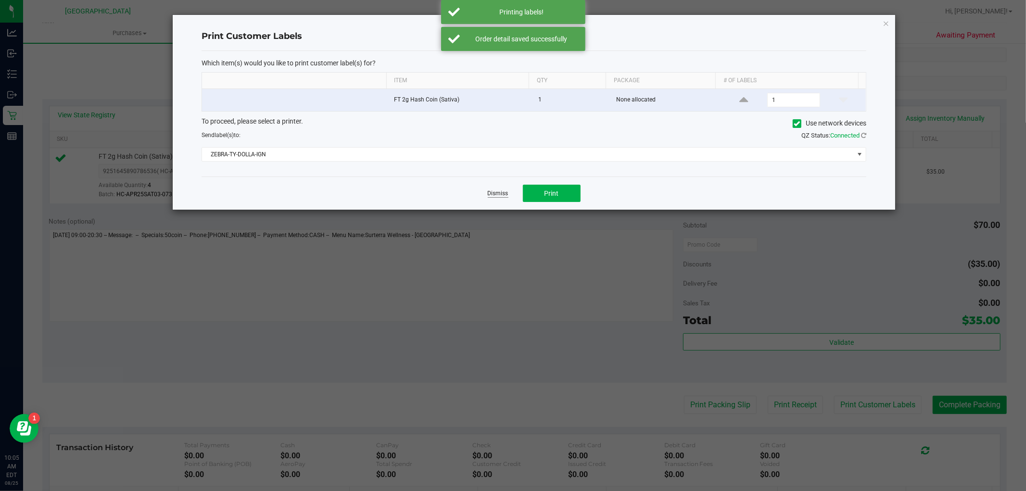
click at [502, 193] on link "Dismiss" at bounding box center [498, 194] width 21 height 8
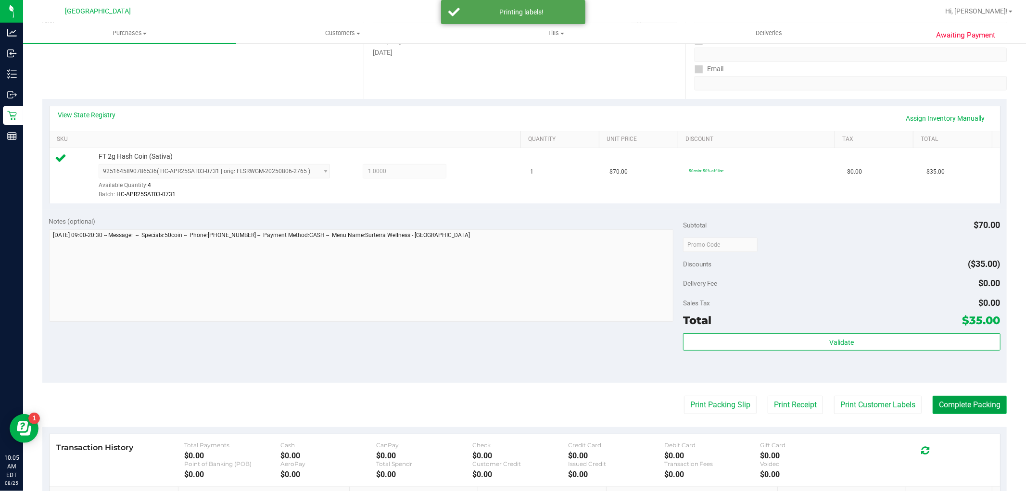
click at [941, 405] on button "Complete Packing" at bounding box center [970, 405] width 74 height 18
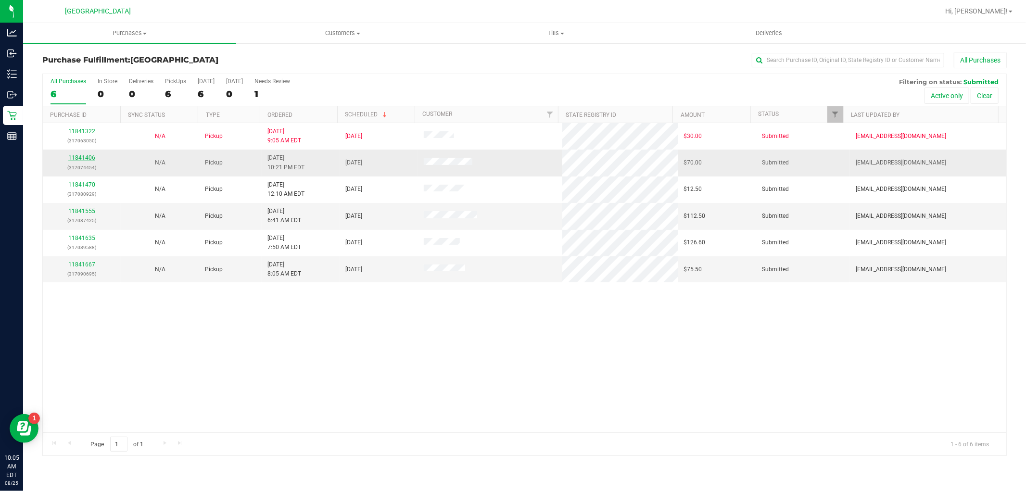
click at [88, 159] on link "11841406" at bounding box center [81, 157] width 27 height 7
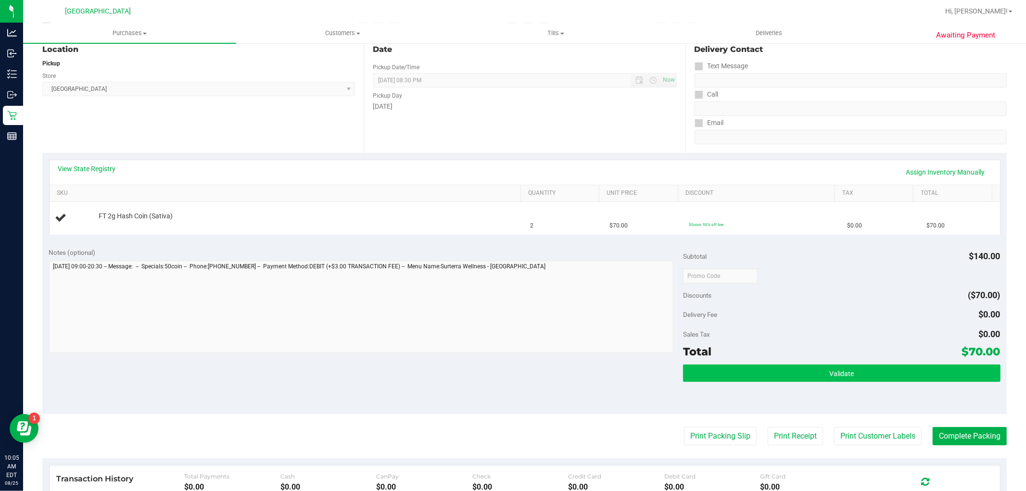
scroll to position [107, 0]
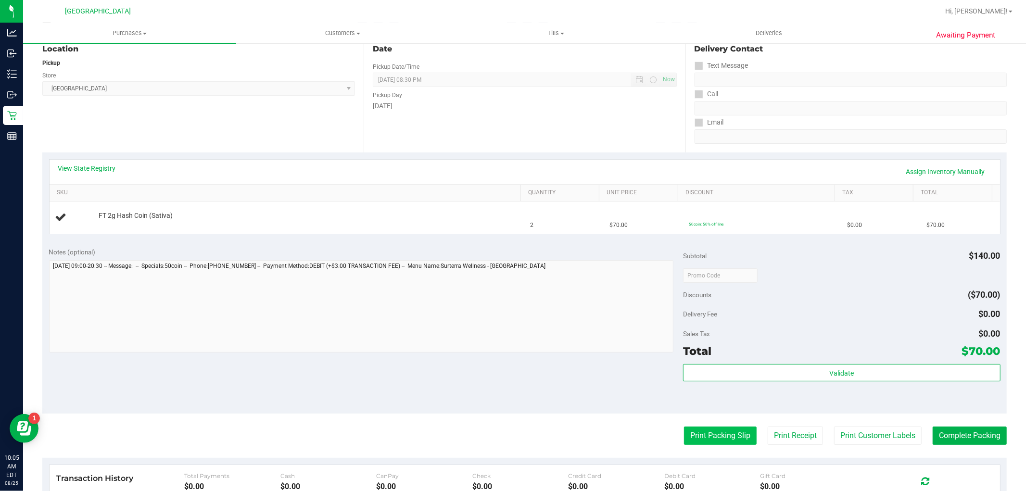
click at [722, 433] on button "Print Packing Slip" at bounding box center [720, 436] width 73 height 18
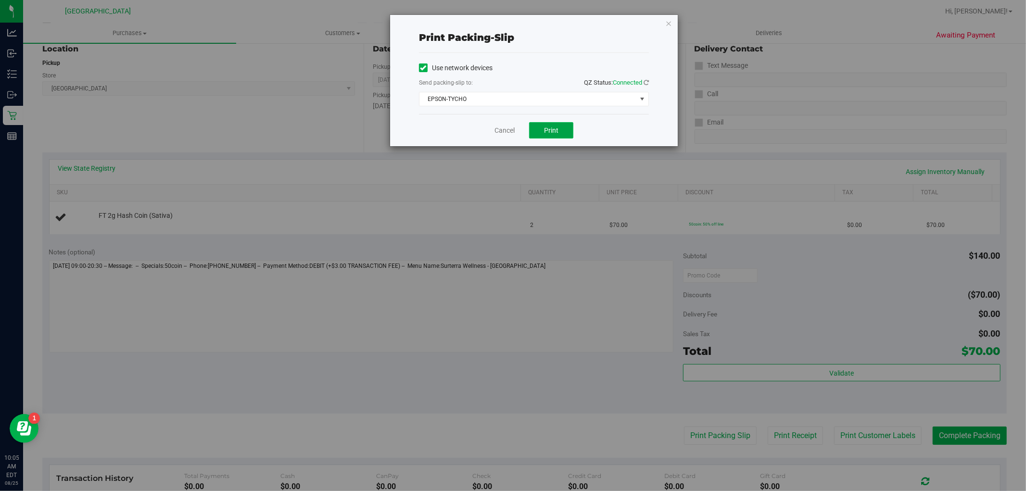
click at [537, 132] on button "Print" at bounding box center [551, 130] width 44 height 16
click at [504, 131] on link "Cancel" at bounding box center [505, 131] width 20 height 10
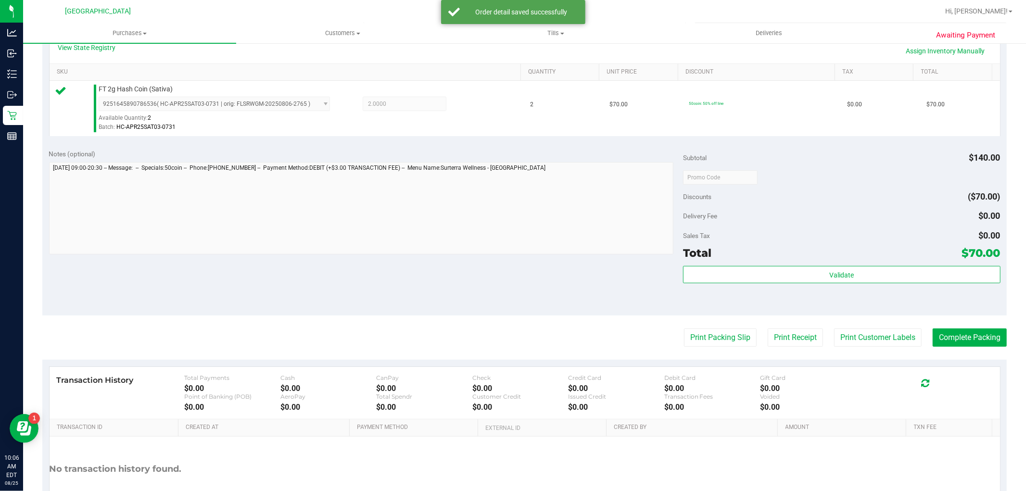
scroll to position [296, 0]
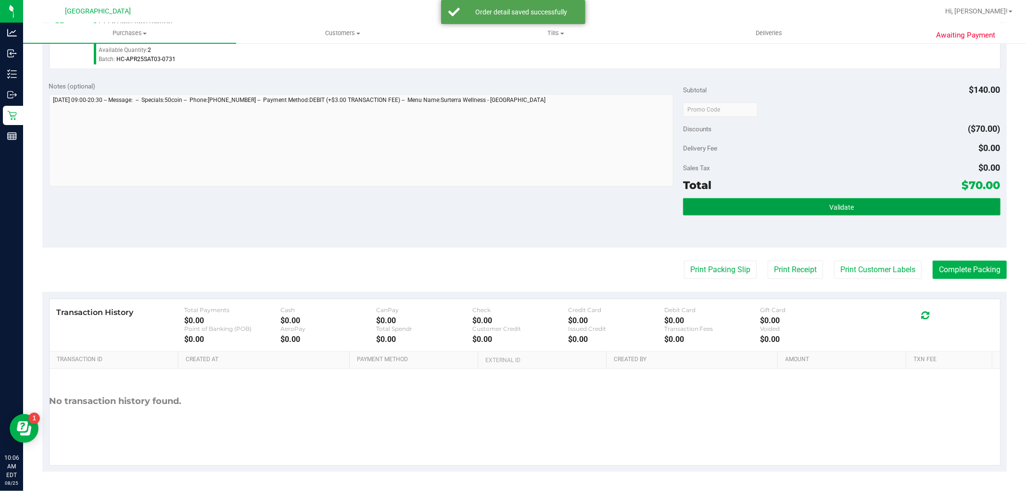
click at [757, 198] on button "Validate" at bounding box center [841, 206] width 317 height 17
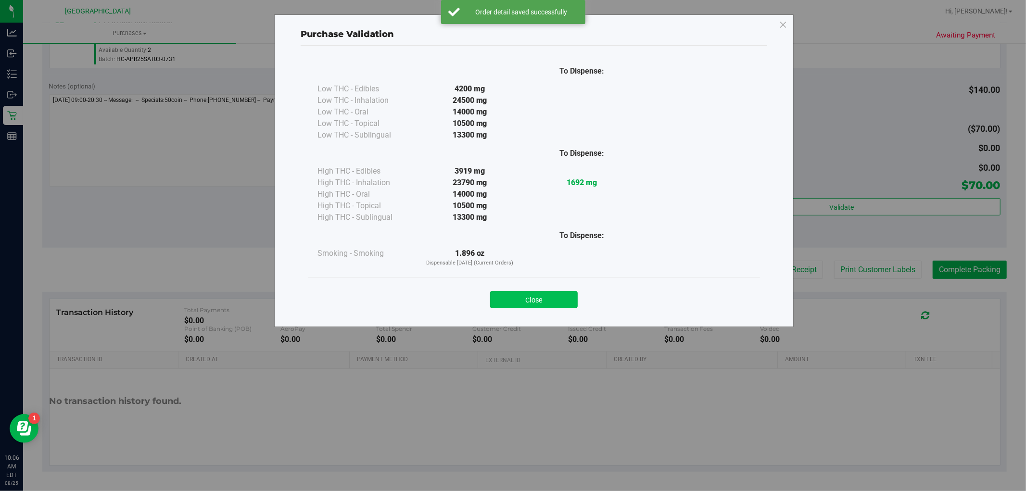
click at [560, 293] on button "Close" at bounding box center [534, 299] width 88 height 17
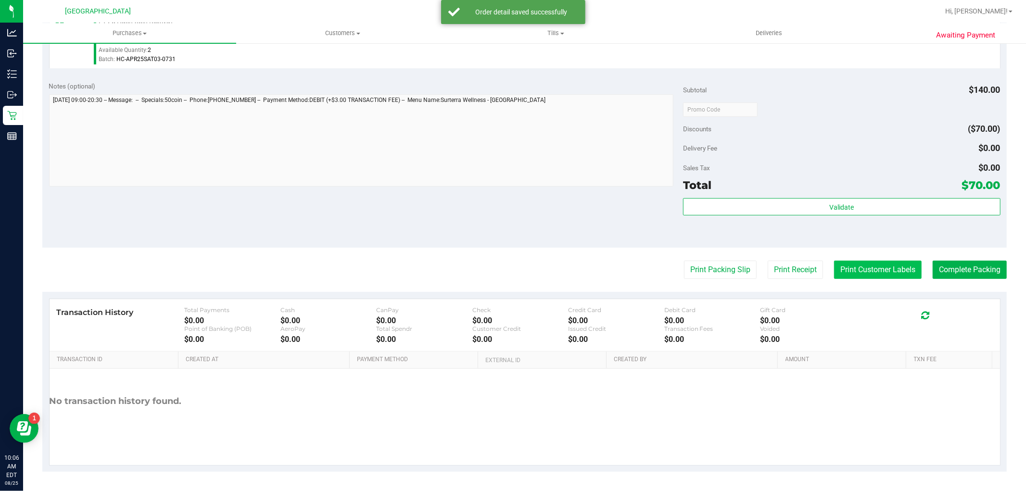
click at [883, 277] on button "Print Customer Labels" at bounding box center [878, 270] width 88 height 18
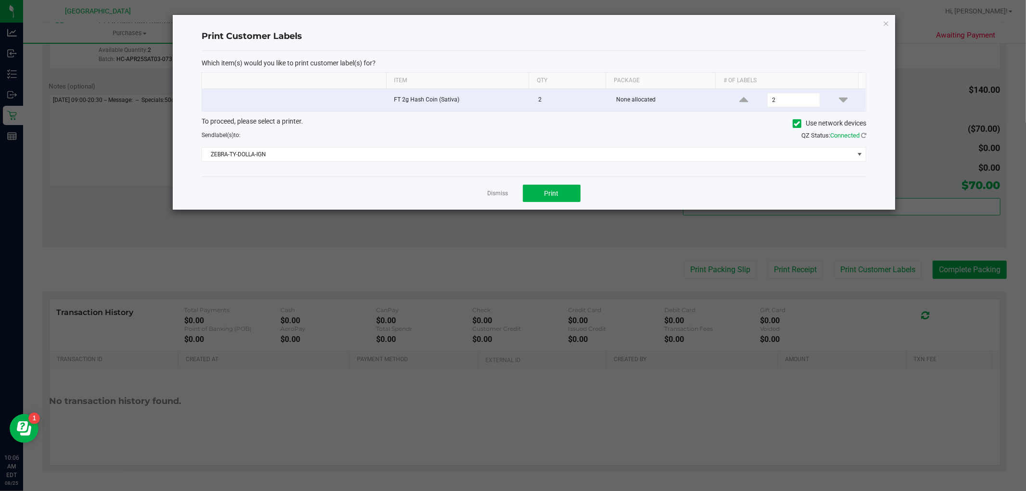
click at [550, 184] on div "Dismiss Print" at bounding box center [534, 193] width 665 height 33
click at [551, 187] on button "Print" at bounding box center [552, 193] width 58 height 17
click at [494, 192] on link "Dismiss" at bounding box center [498, 194] width 21 height 8
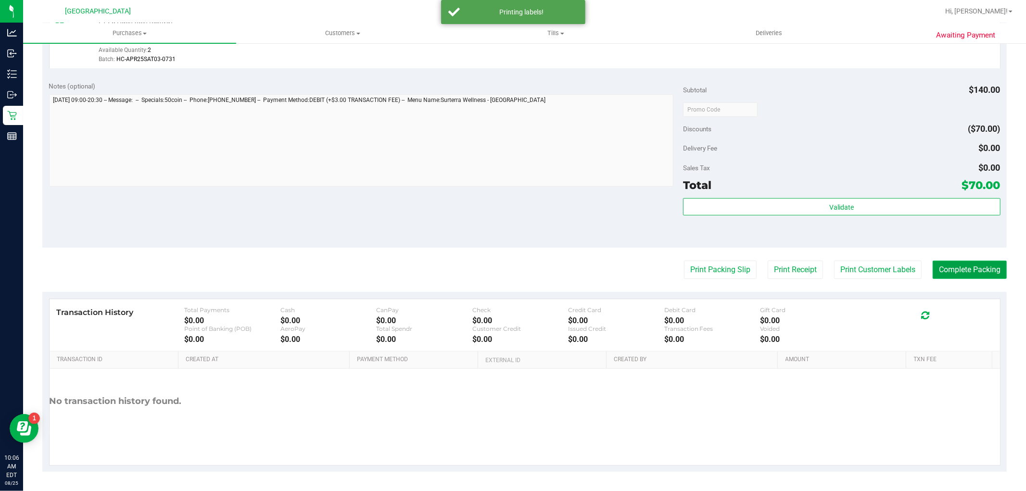
click at [933, 265] on button "Complete Packing" at bounding box center [970, 270] width 74 height 18
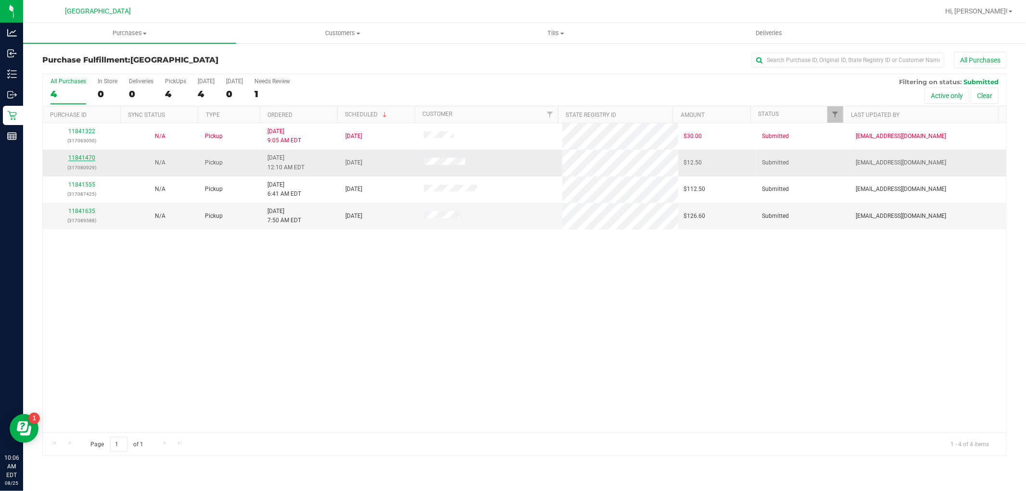
click at [78, 161] on link "11841470" at bounding box center [81, 157] width 27 height 7
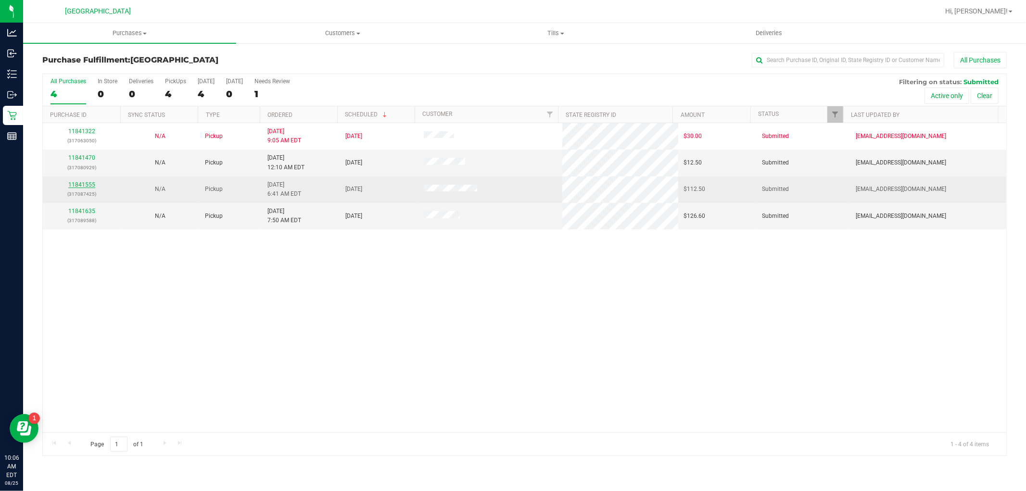
click at [74, 185] on link "11841555" at bounding box center [81, 184] width 27 height 7
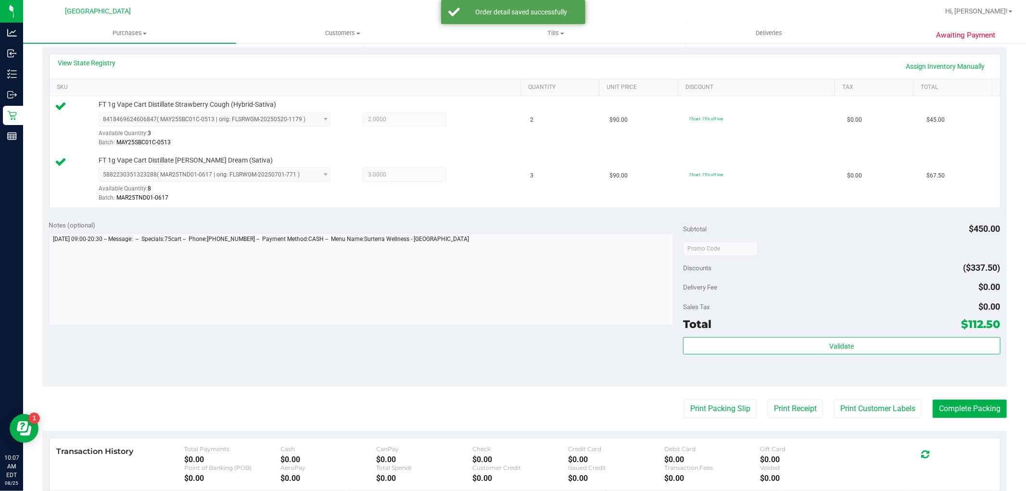
scroll to position [214, 0]
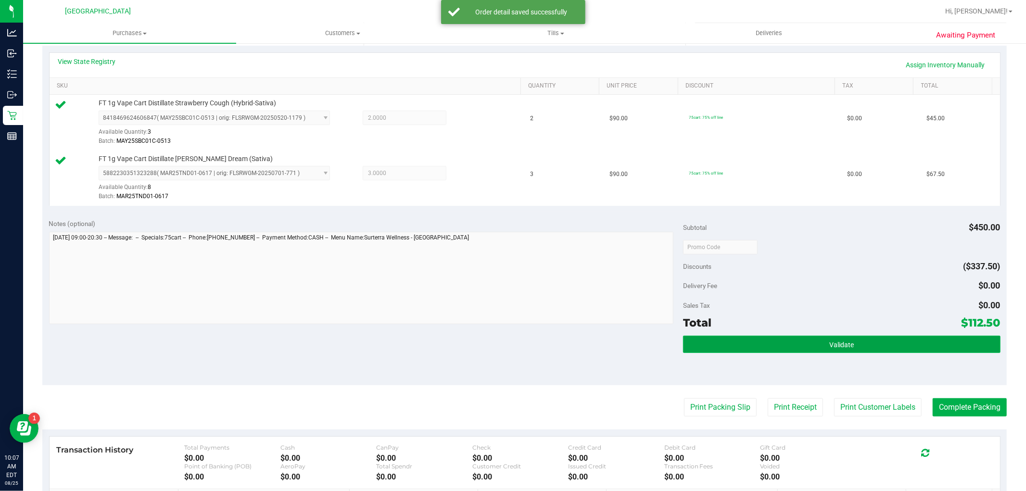
click at [704, 338] on button "Validate" at bounding box center [841, 344] width 317 height 17
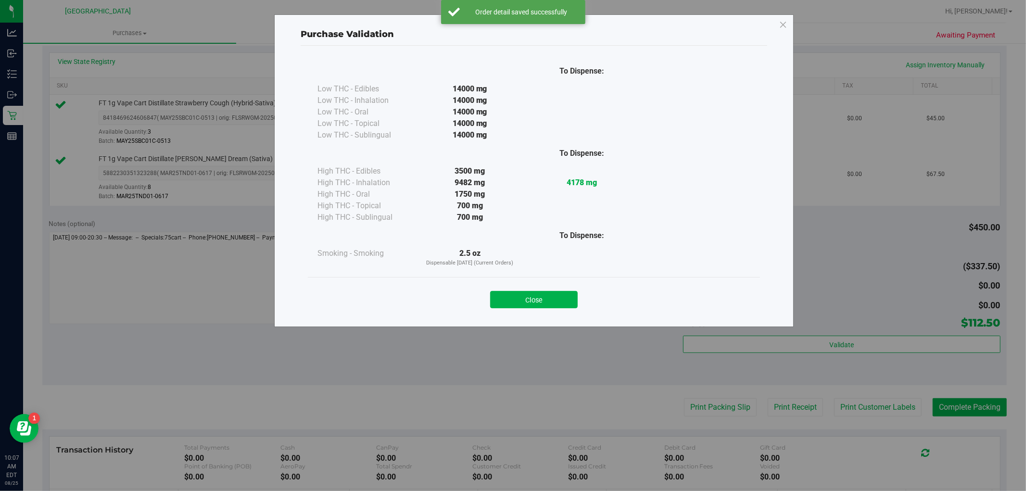
click at [551, 314] on div "Close" at bounding box center [534, 296] width 452 height 39
click at [559, 299] on button "Close" at bounding box center [534, 299] width 88 height 17
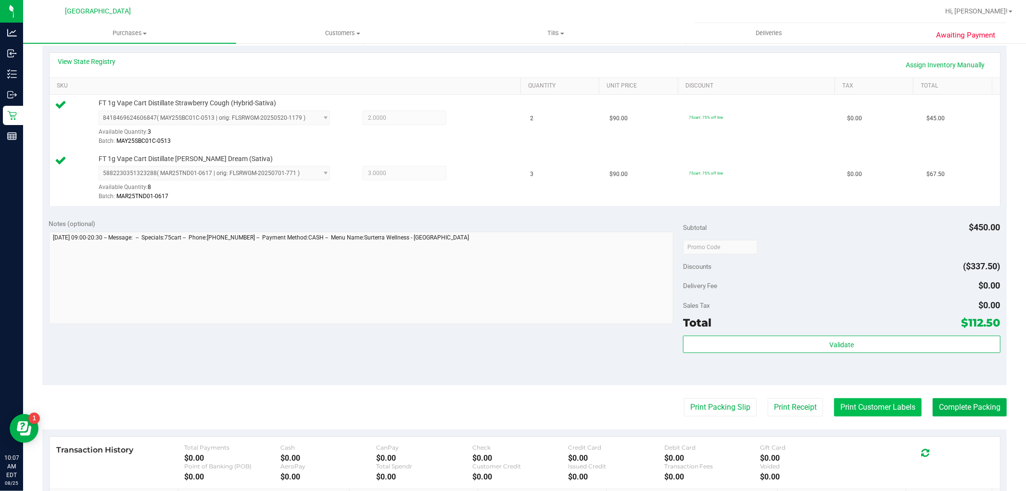
click at [855, 404] on button "Print Customer Labels" at bounding box center [878, 407] width 88 height 18
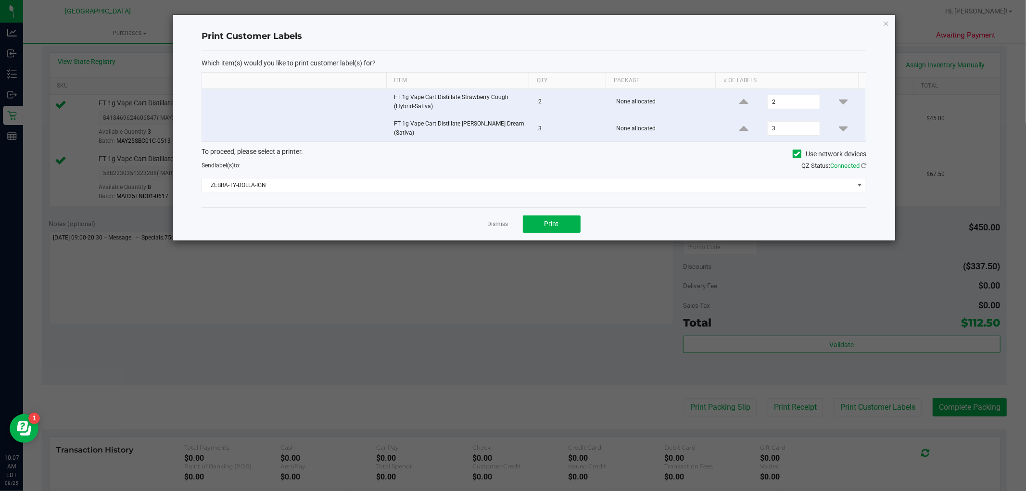
click at [561, 230] on div "Dismiss Print" at bounding box center [534, 223] width 665 height 33
click at [556, 224] on span "Print" at bounding box center [552, 224] width 14 height 8
click at [493, 220] on link "Dismiss" at bounding box center [498, 224] width 21 height 8
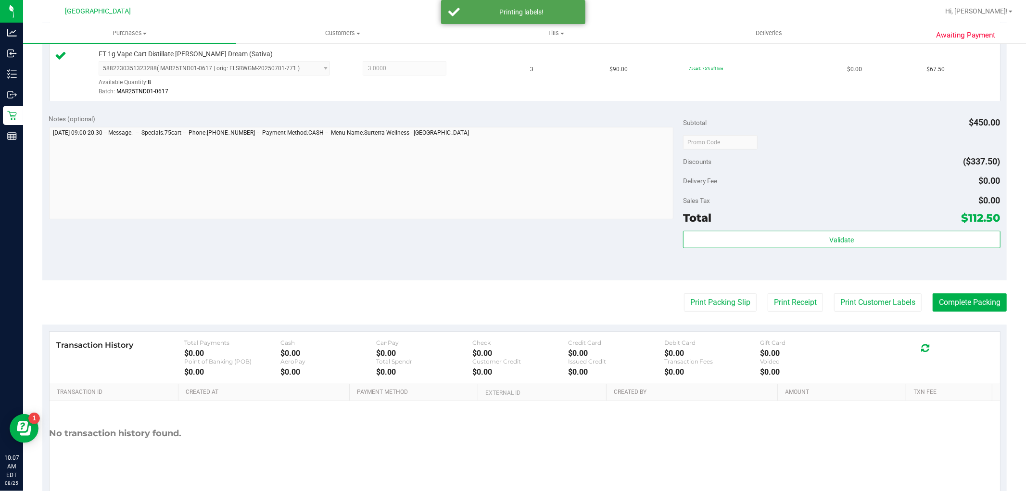
scroll to position [320, 0]
click at [939, 299] on button "Complete Packing" at bounding box center [970, 301] width 74 height 18
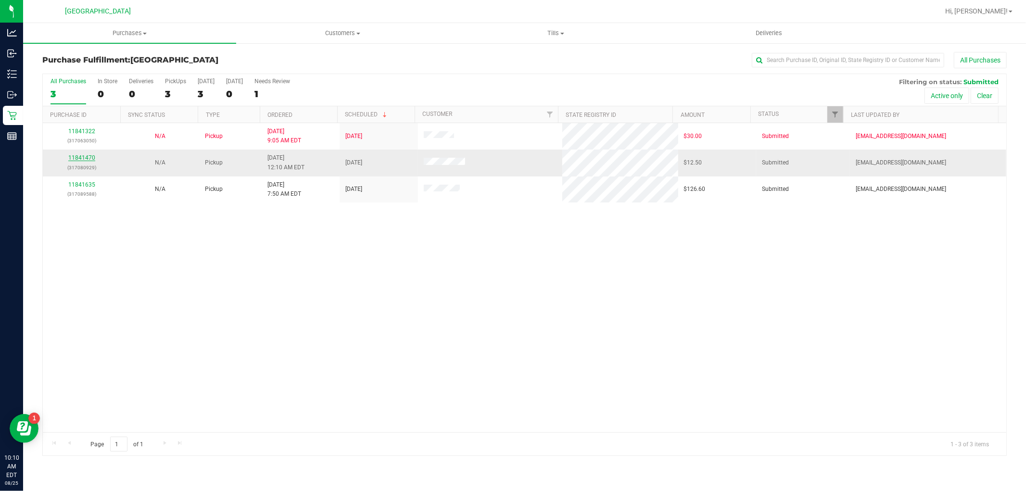
click at [82, 161] on link "11841470" at bounding box center [81, 157] width 27 height 7
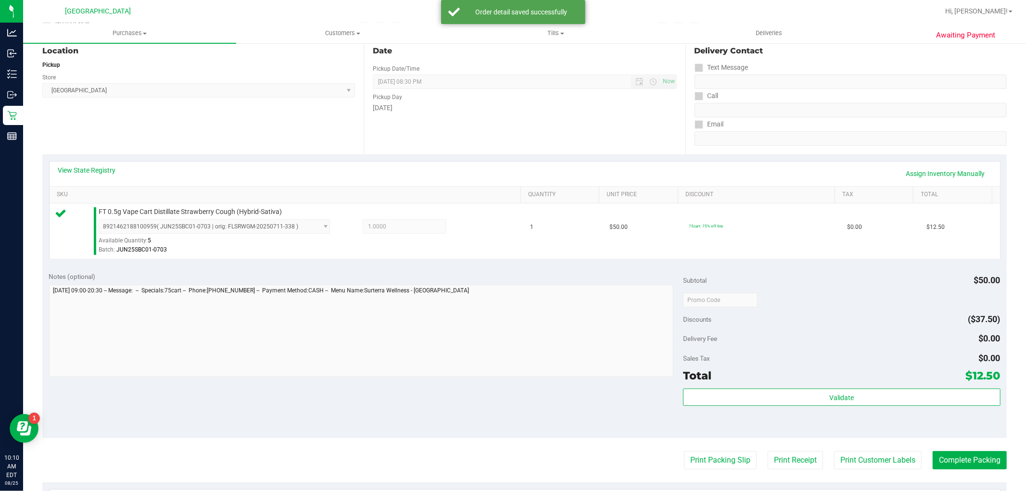
scroll to position [267, 0]
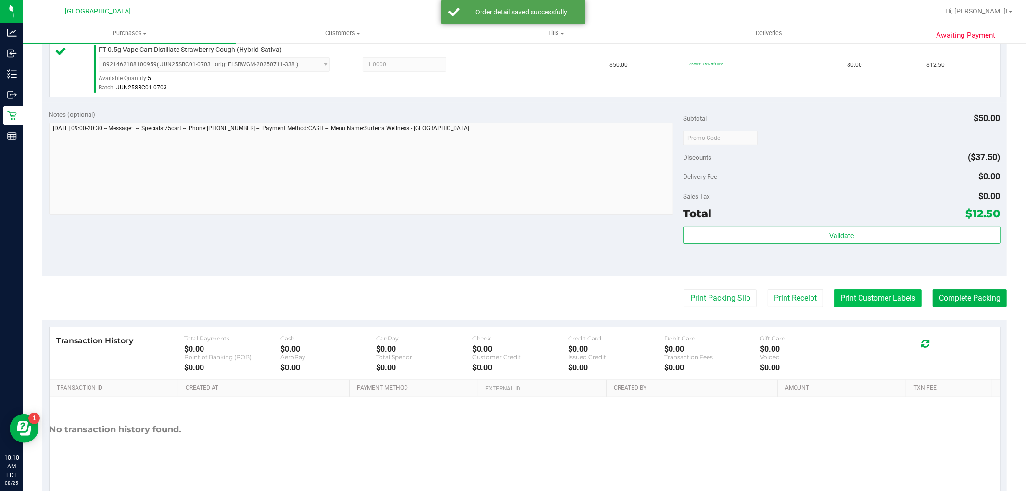
click at [852, 296] on button "Print Customer Labels" at bounding box center [878, 298] width 88 height 18
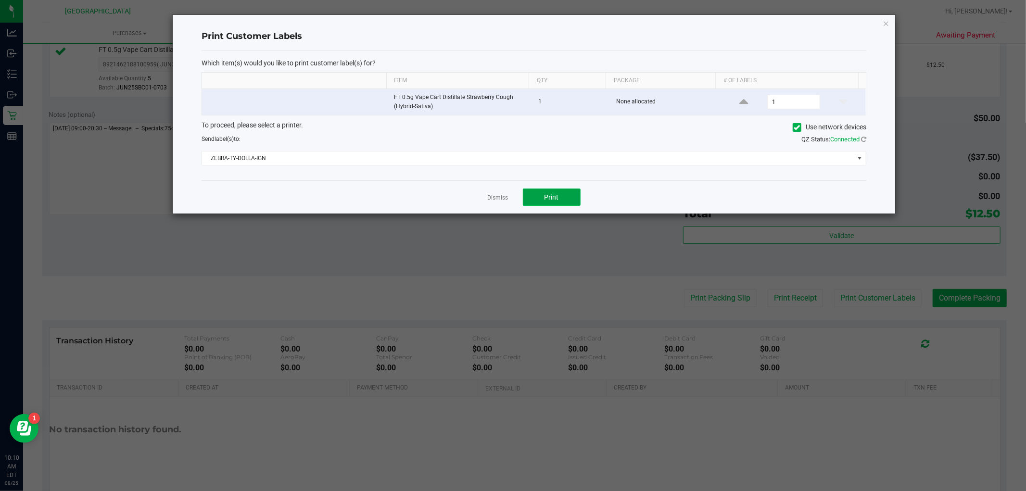
click at [558, 195] on span "Print" at bounding box center [552, 197] width 14 height 8
click at [506, 201] on link "Dismiss" at bounding box center [498, 198] width 21 height 8
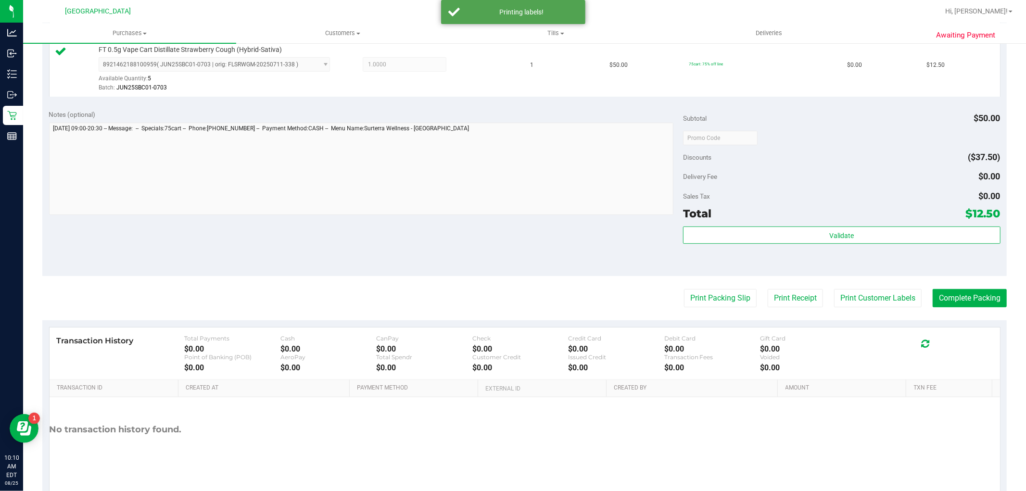
click at [719, 252] on div "Validate" at bounding box center [841, 248] width 317 height 43
click at [718, 242] on button "Validate" at bounding box center [841, 235] width 317 height 17
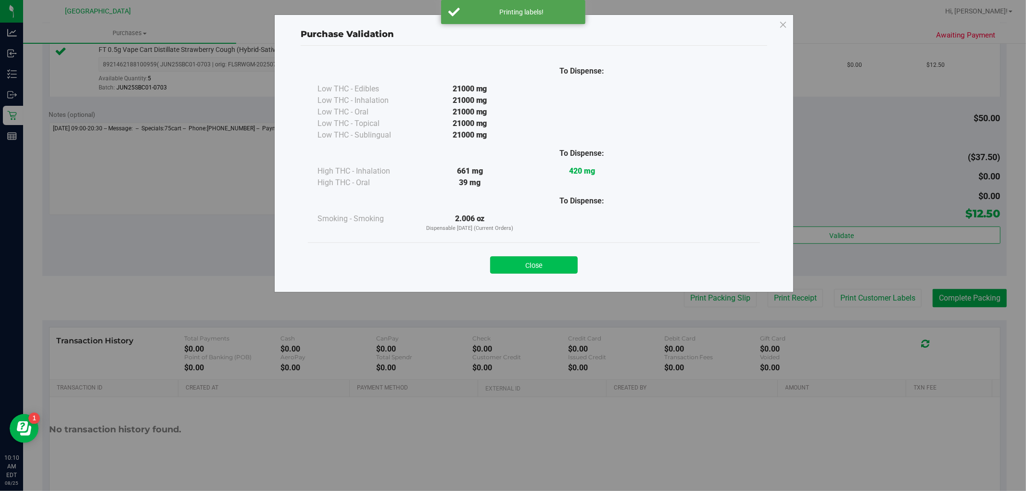
click at [559, 268] on button "Close" at bounding box center [534, 264] width 88 height 17
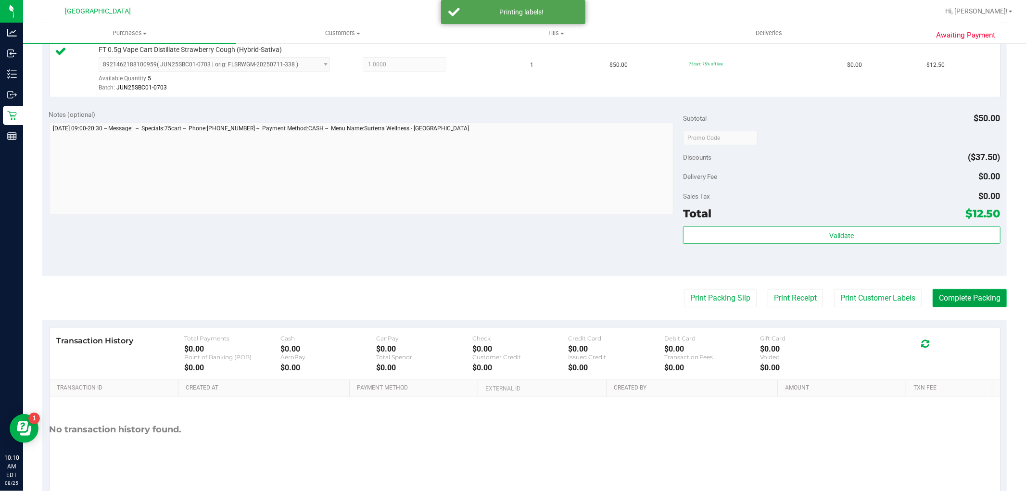
click at [939, 293] on button "Complete Packing" at bounding box center [970, 298] width 74 height 18
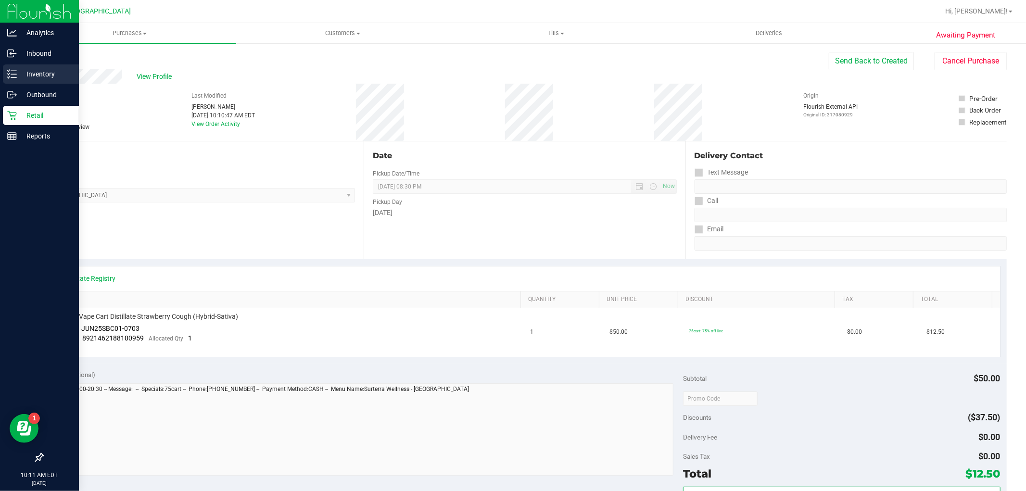
click at [29, 68] on p "Inventory" at bounding box center [46, 74] width 58 height 12
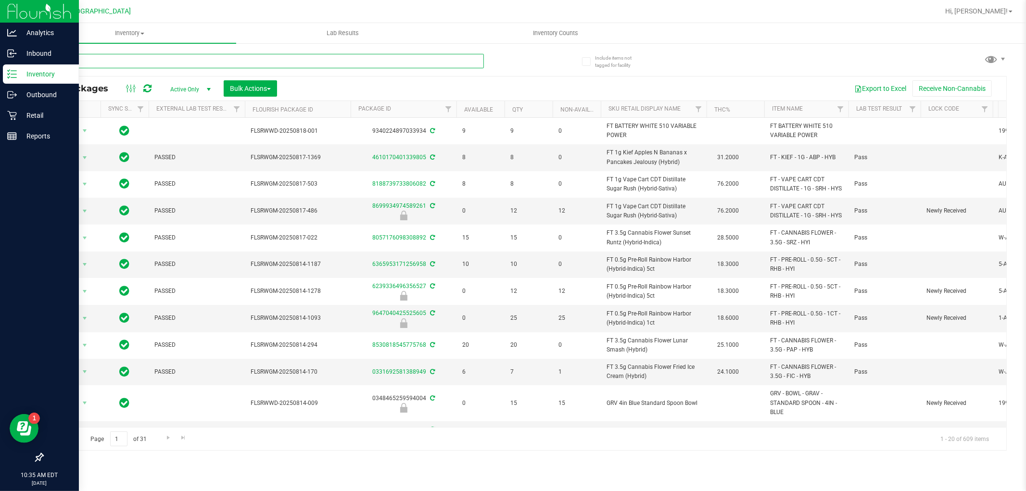
click at [146, 58] on input "text" at bounding box center [263, 61] width 442 height 14
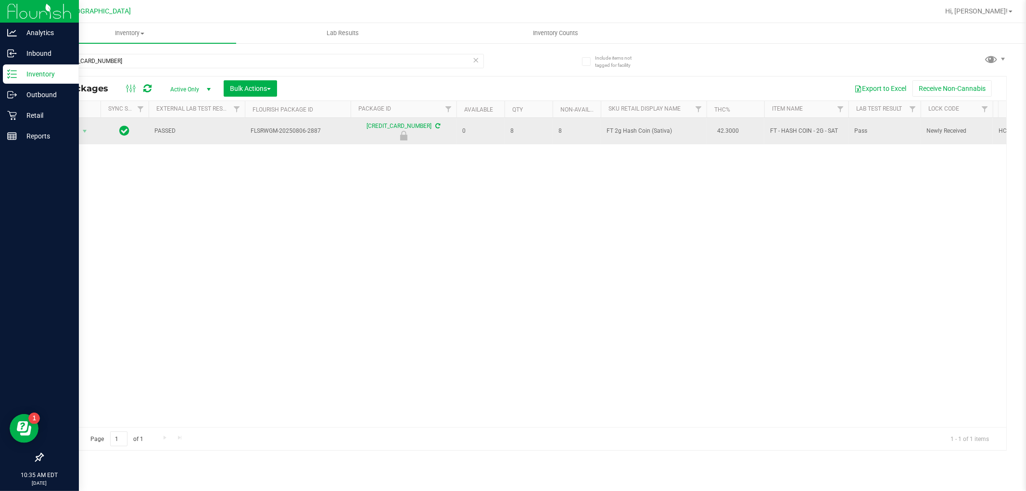
click at [624, 133] on span "FT 2g Hash Coin (Sativa)" at bounding box center [654, 131] width 94 height 9
copy td "FT 2g Hash Coin (Sativa)"
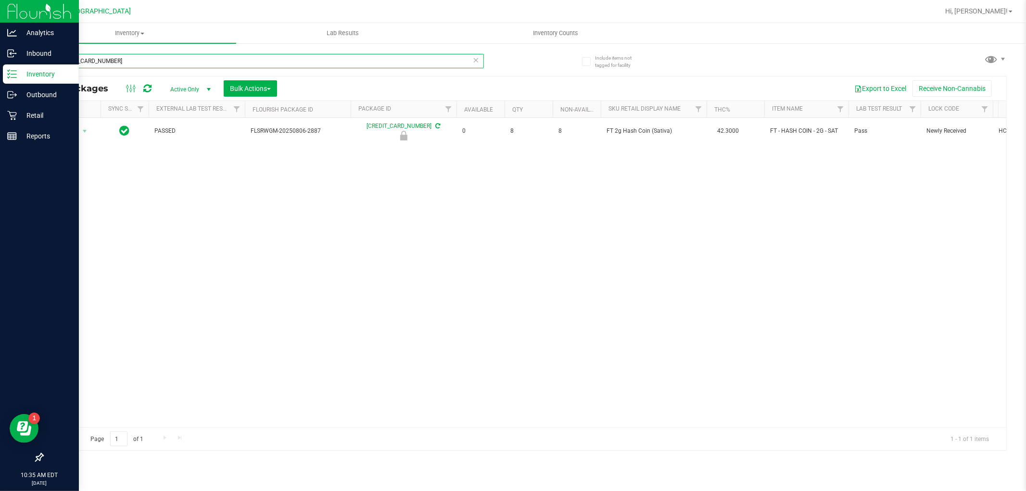
click at [231, 59] on input "[CREDIT_CARD_NUMBER]" at bounding box center [263, 61] width 442 height 14
paste input "FT 2g Hash Coin (Sativa)"
type input "FT 2g Hash Coin (Sativa)"
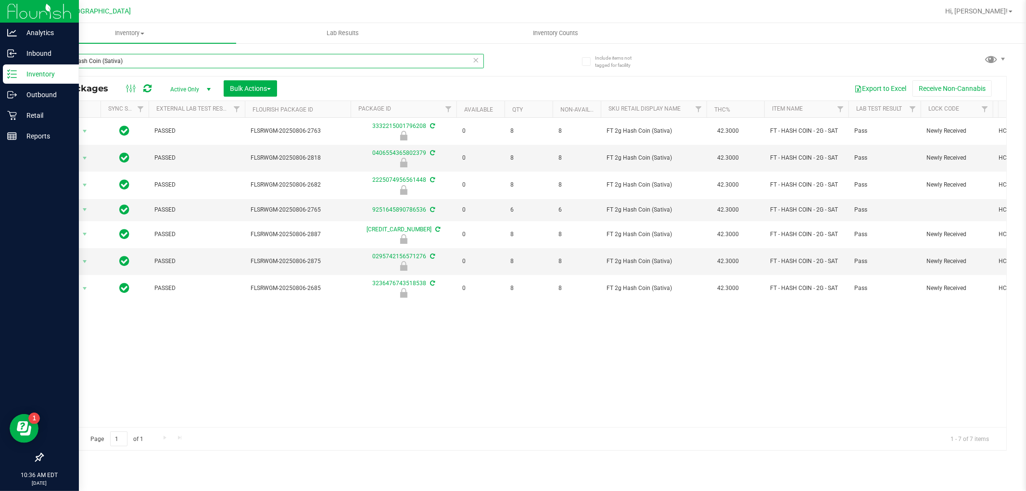
click at [61, 60] on input "FT 2g Hash Coin (Sativa)" at bounding box center [263, 61] width 442 height 14
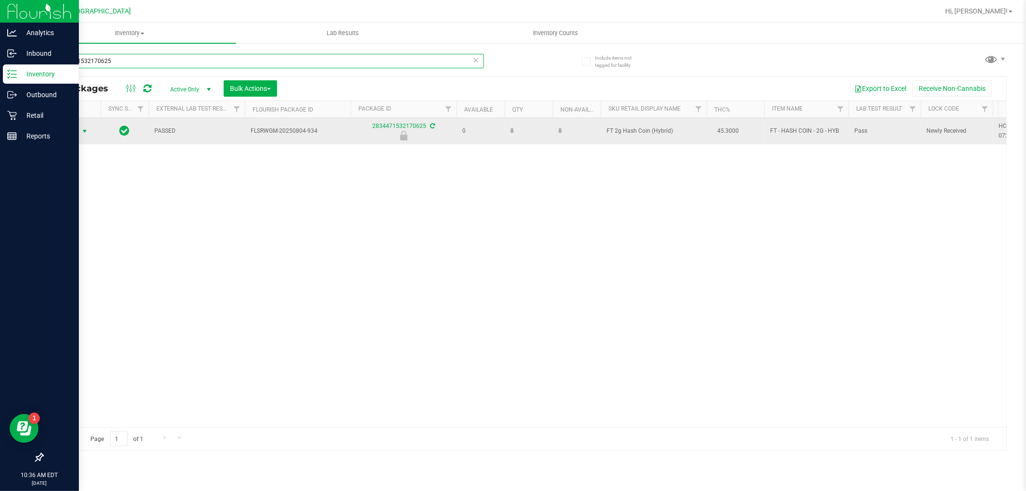
type input "2834471532170625"
click at [87, 130] on span "select" at bounding box center [85, 132] width 8 height 8
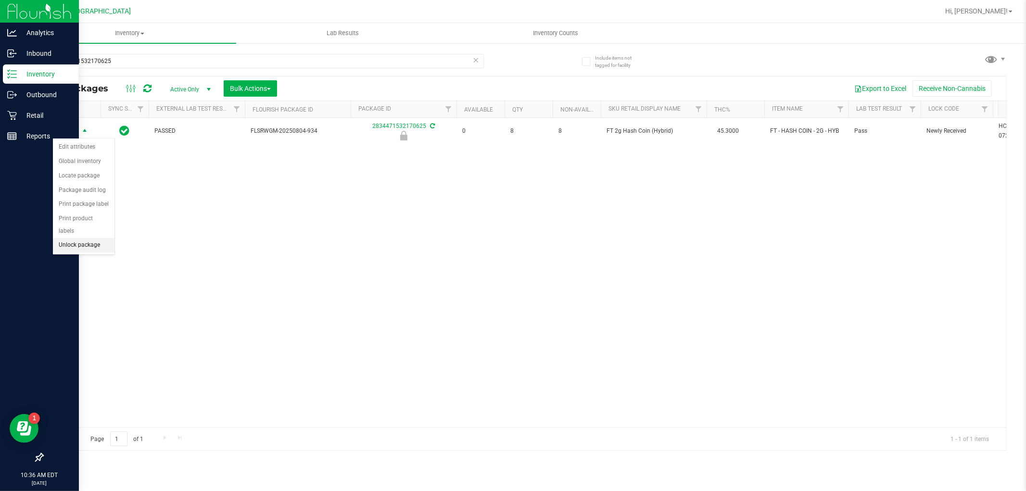
click at [71, 242] on li "Unlock package" at bounding box center [84, 245] width 62 height 14
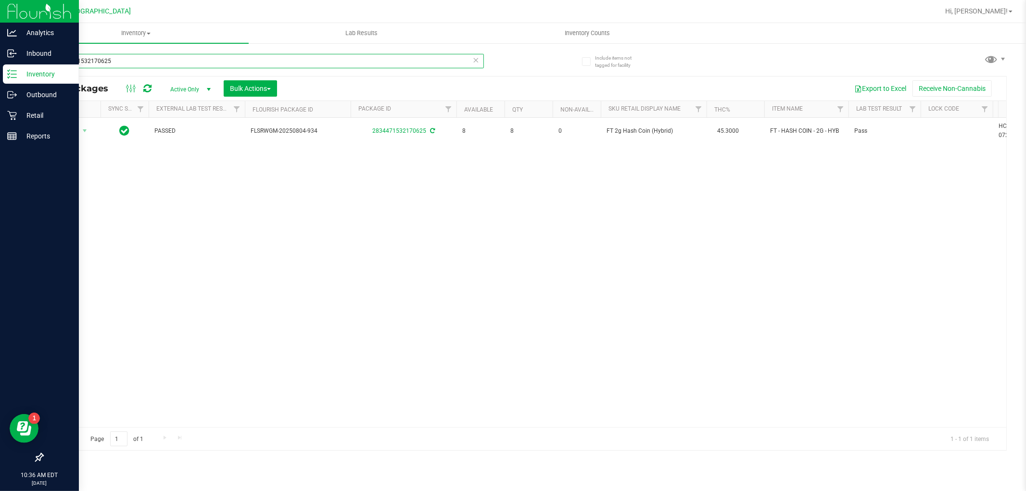
click at [128, 62] on input "2834471532170625" at bounding box center [263, 61] width 442 height 14
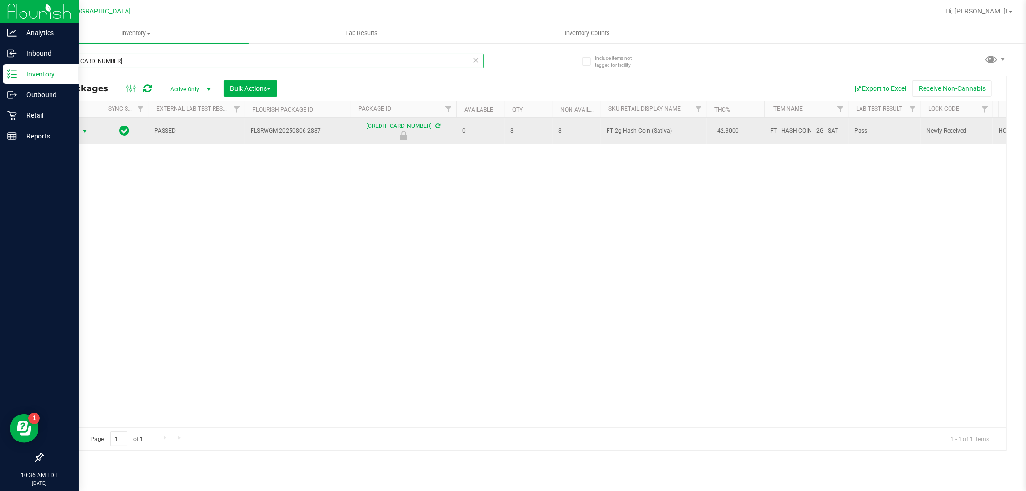
type input "[CREDIT_CARD_NUMBER]"
click at [71, 128] on span "Action" at bounding box center [65, 131] width 26 height 13
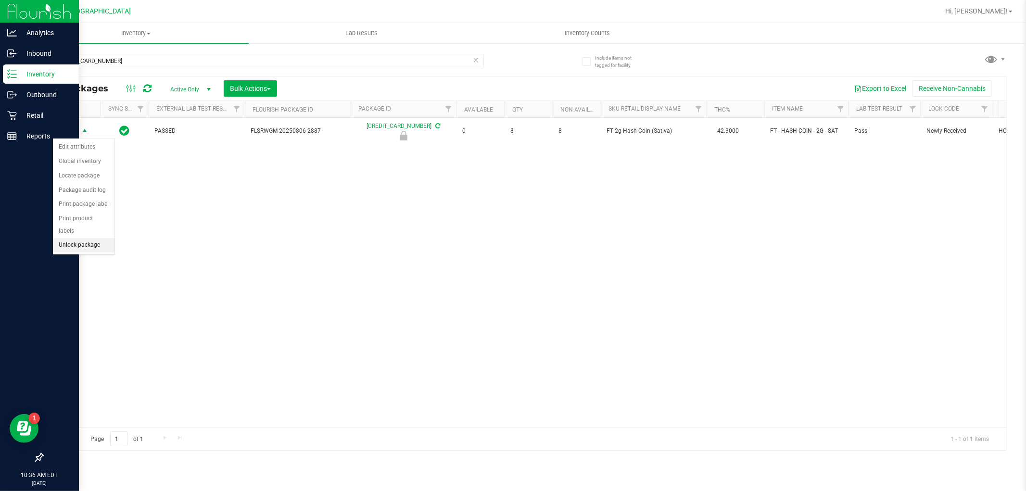
click at [98, 244] on li "Unlock package" at bounding box center [84, 245] width 62 height 14
